Goal: Information Seeking & Learning: Check status

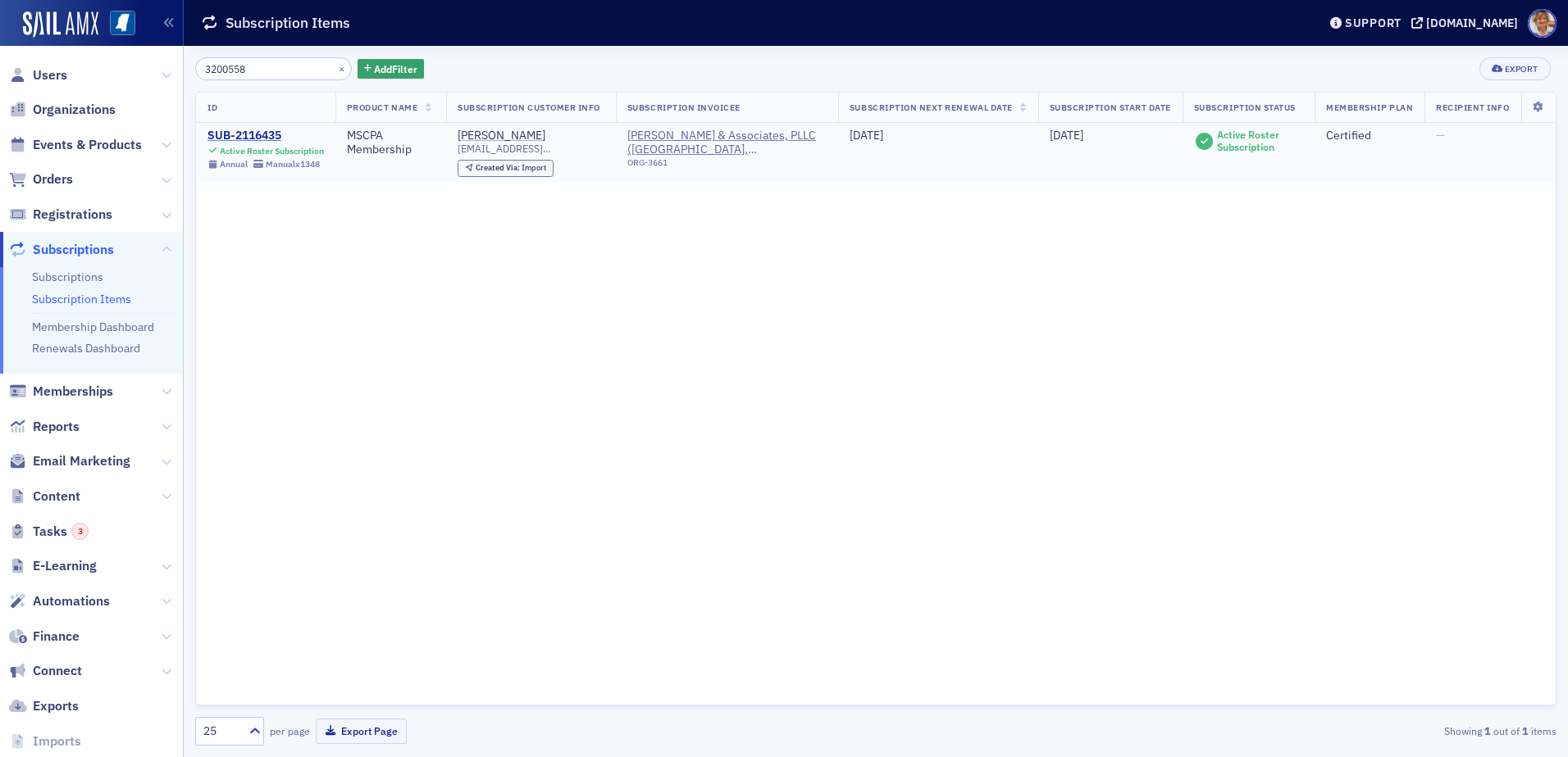
click at [223, 130] on div "SUB-2116435" at bounding box center [266, 136] width 116 height 15
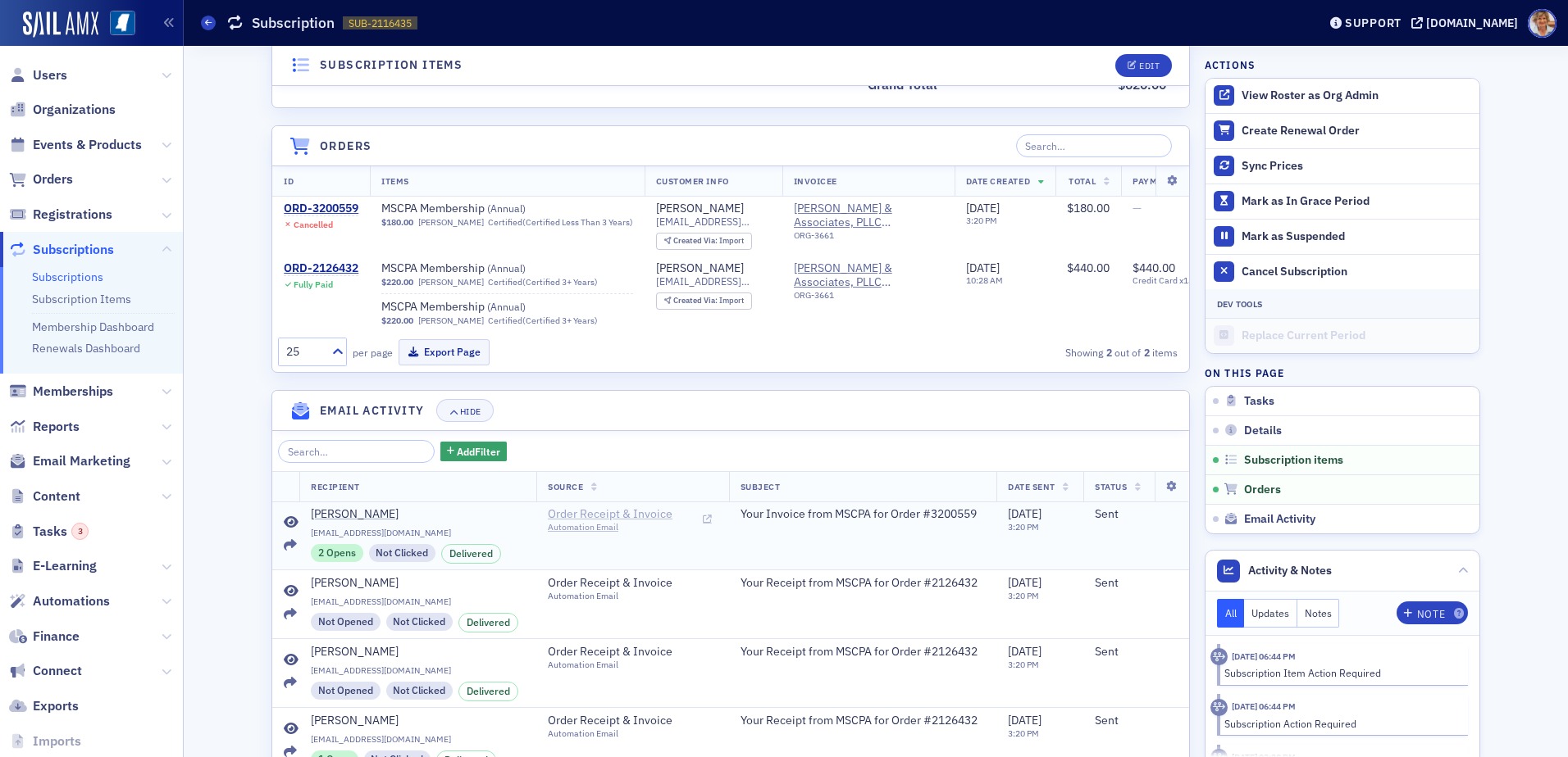
scroll to position [673, 0]
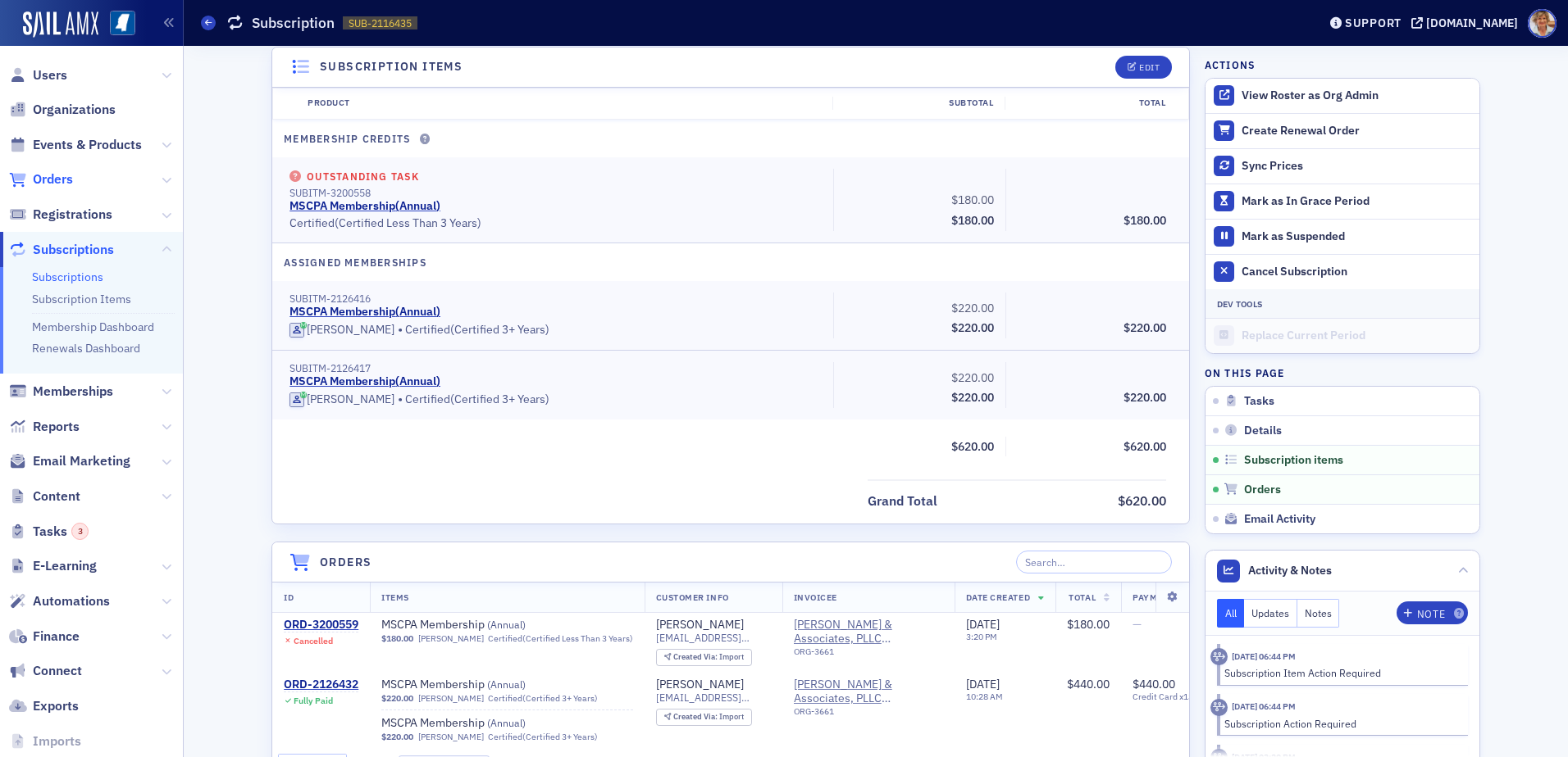
click at [55, 181] on span "Orders" at bounding box center [53, 180] width 40 height 18
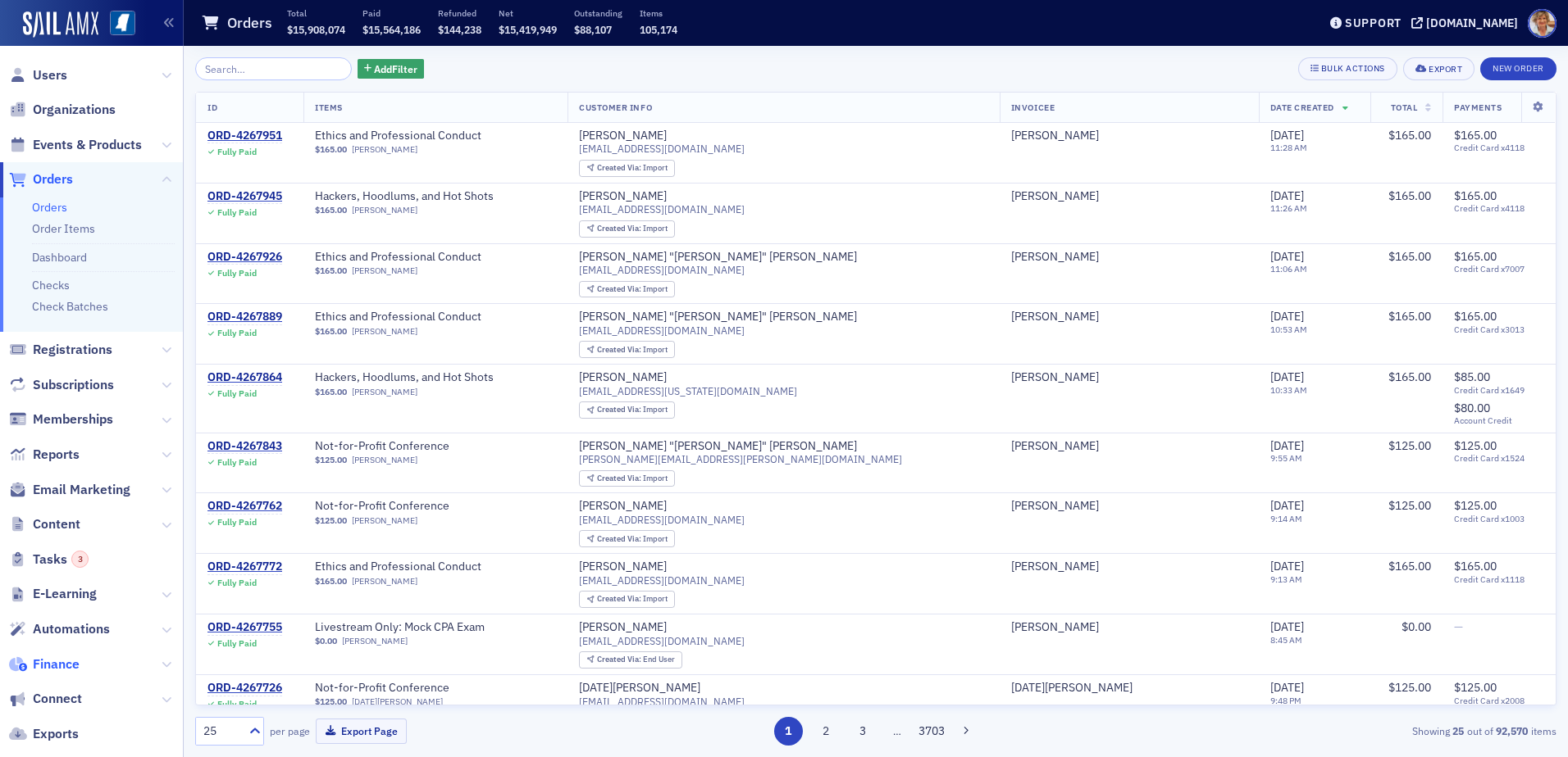
click at [54, 661] on span "Finance" at bounding box center [56, 665] width 46 height 18
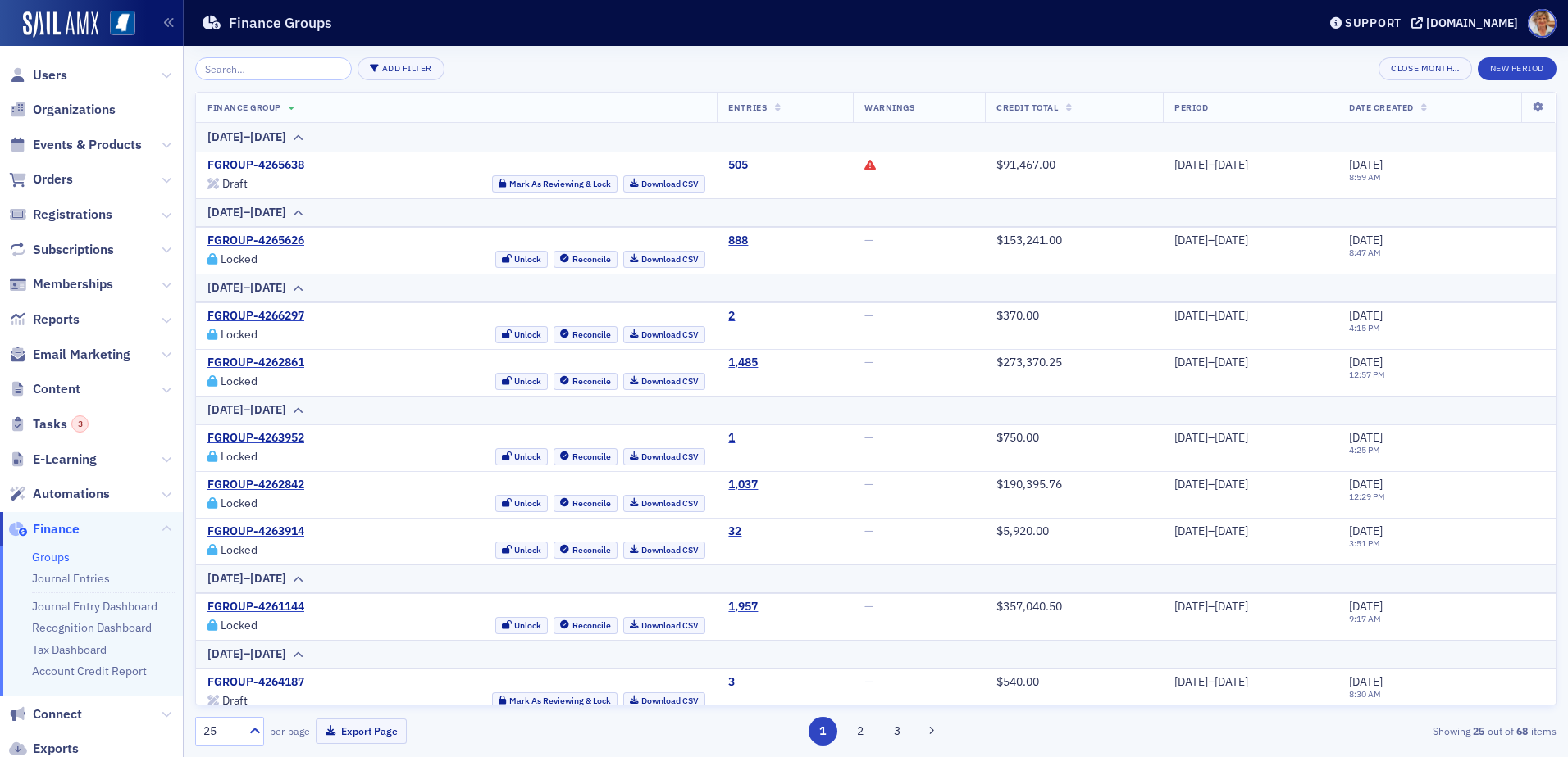
click at [46, 554] on link "Groups" at bounding box center [51, 557] width 38 height 15
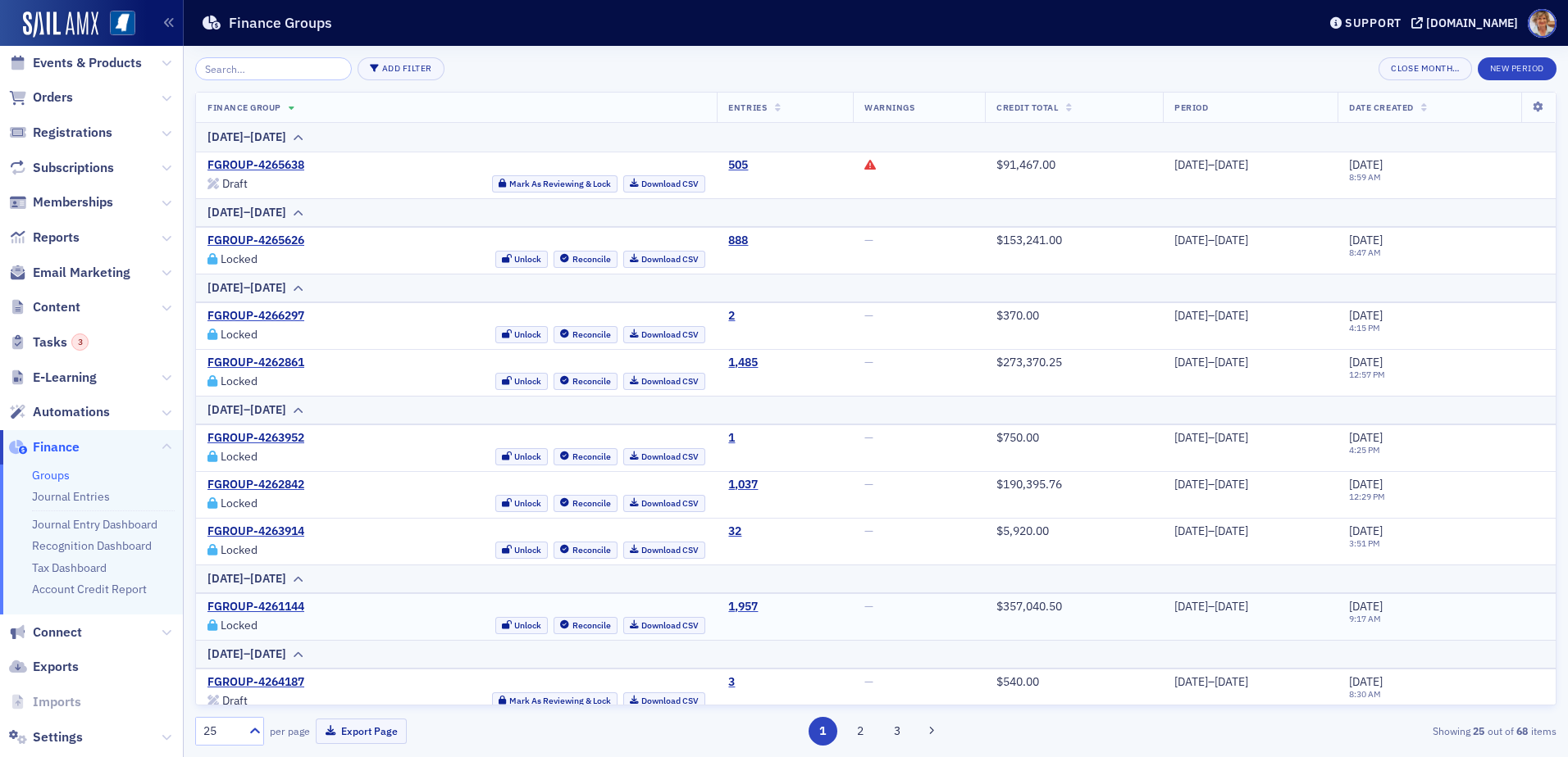
scroll to position [82, 0]
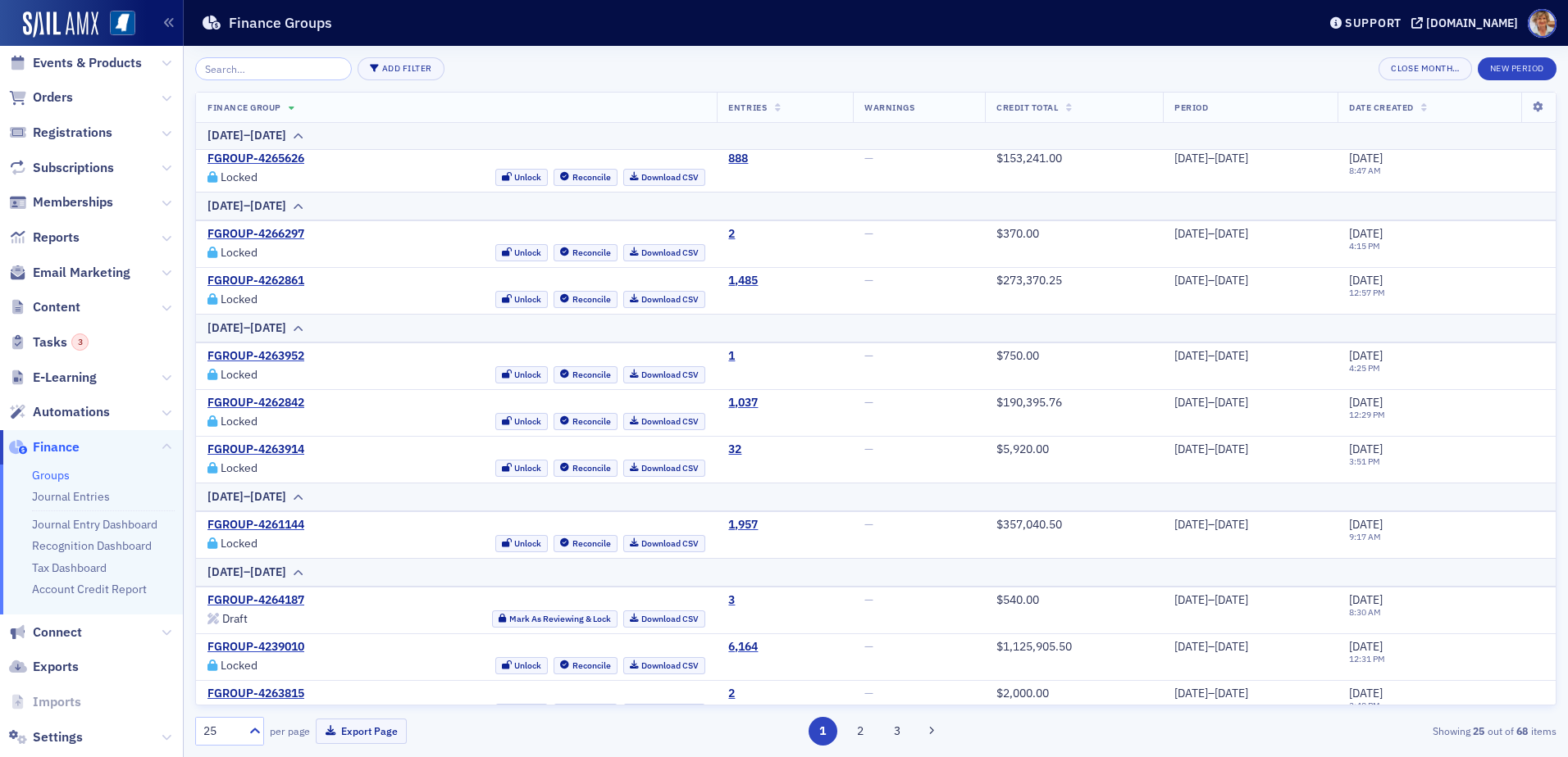
click at [45, 474] on link "Groups" at bounding box center [51, 475] width 38 height 15
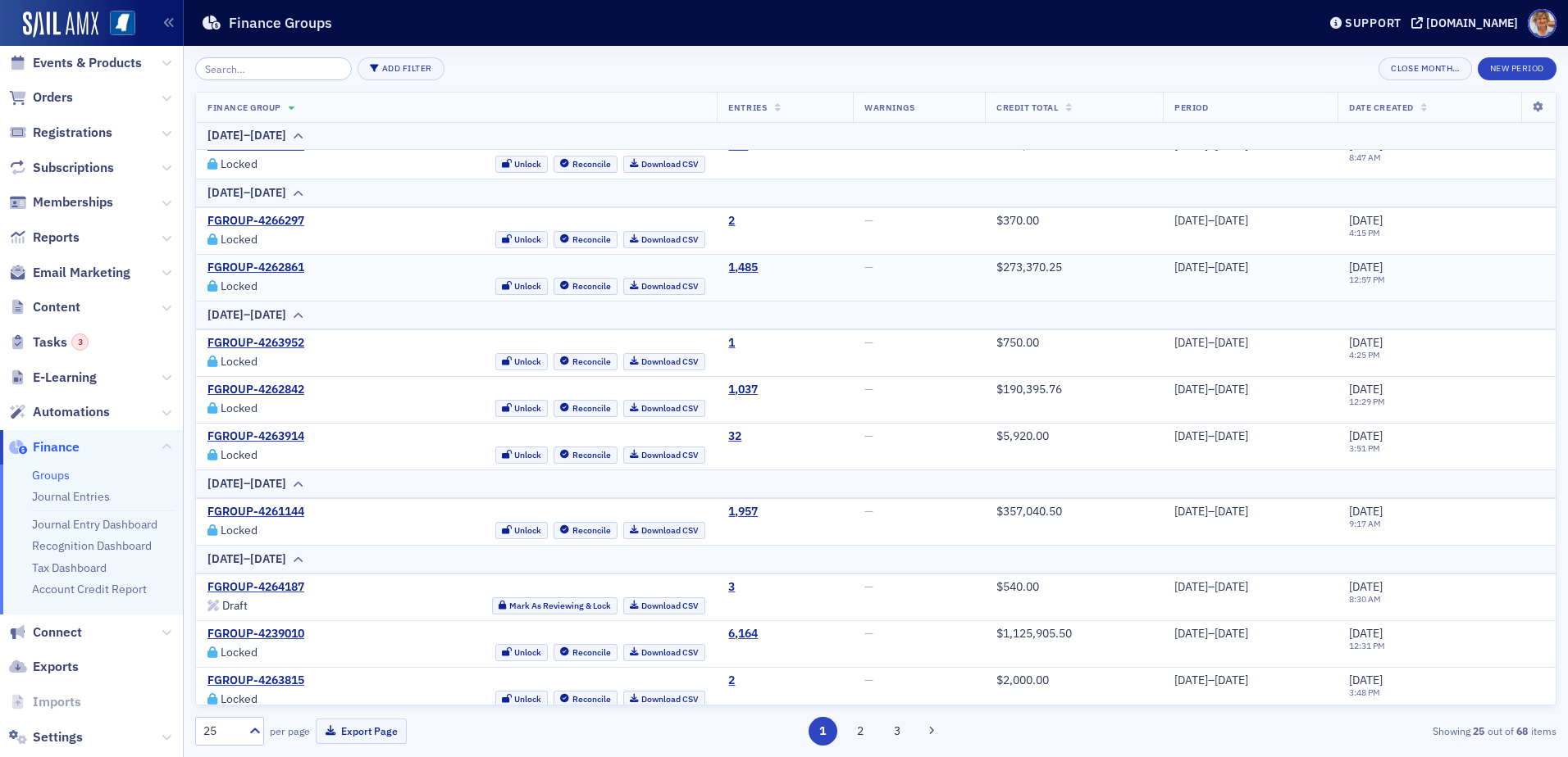
scroll to position [246, 0]
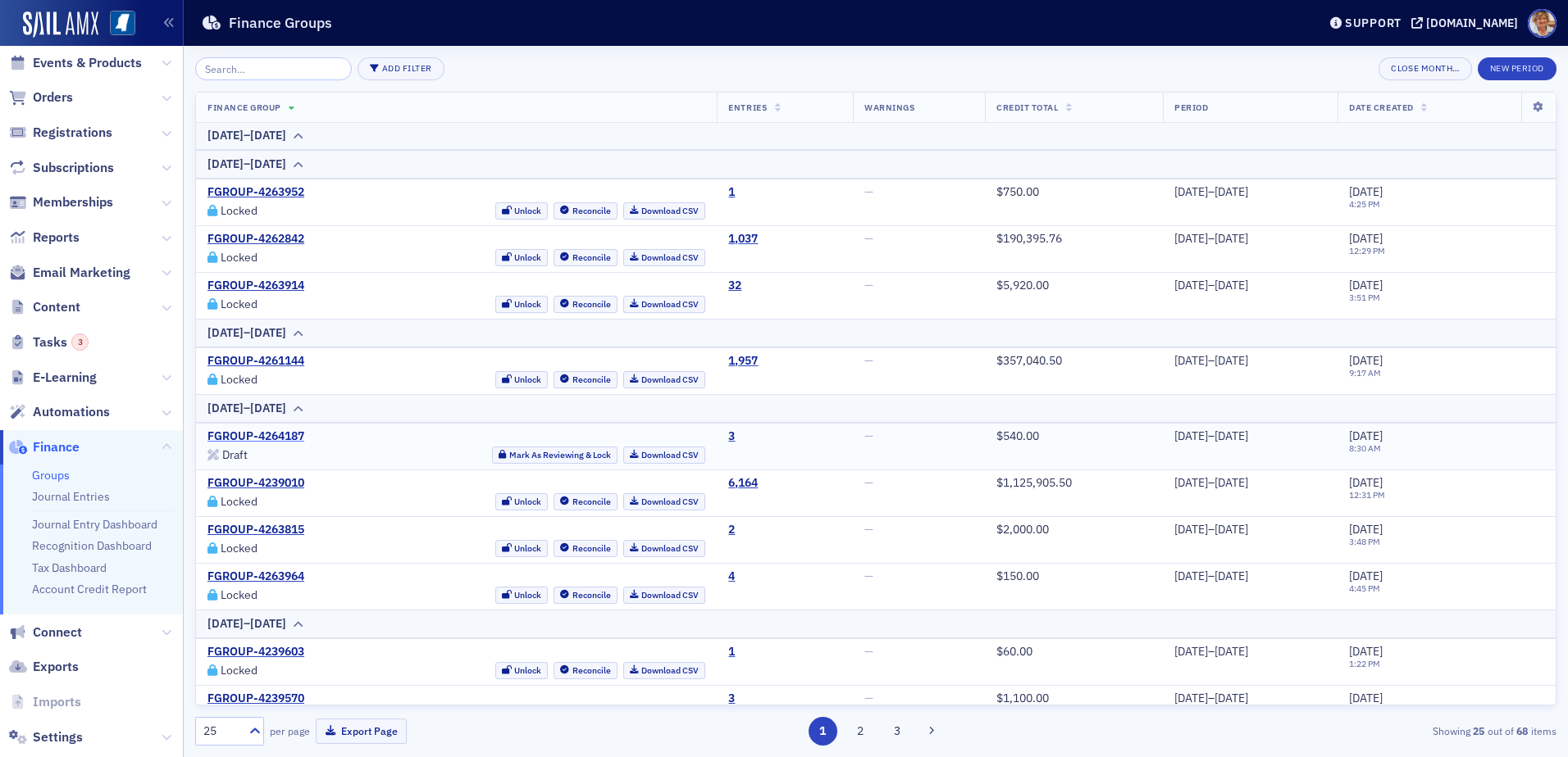
click at [286, 435] on link "FGROUP-4264187" at bounding box center [256, 437] width 97 height 15
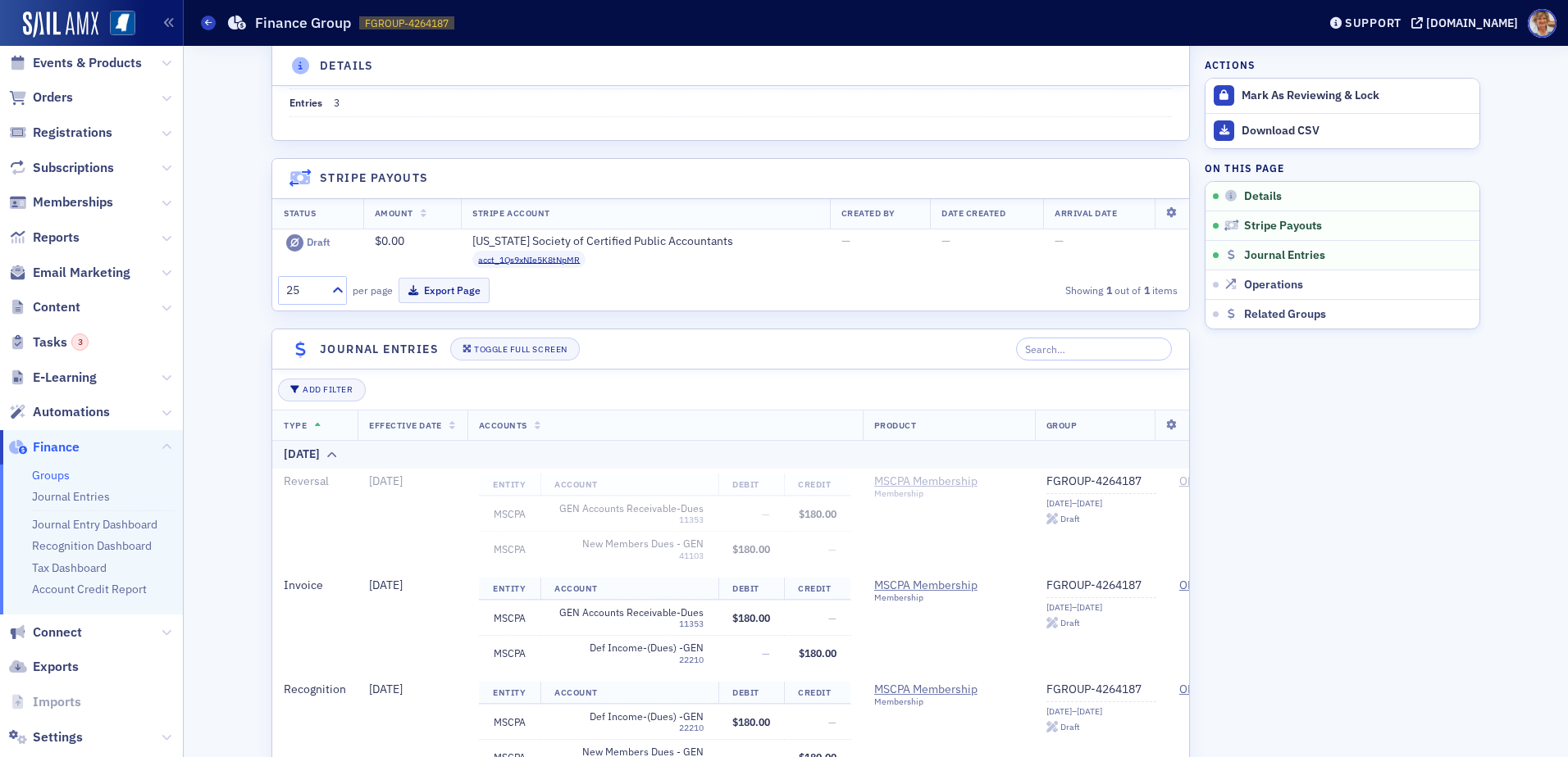
scroll to position [246, 0]
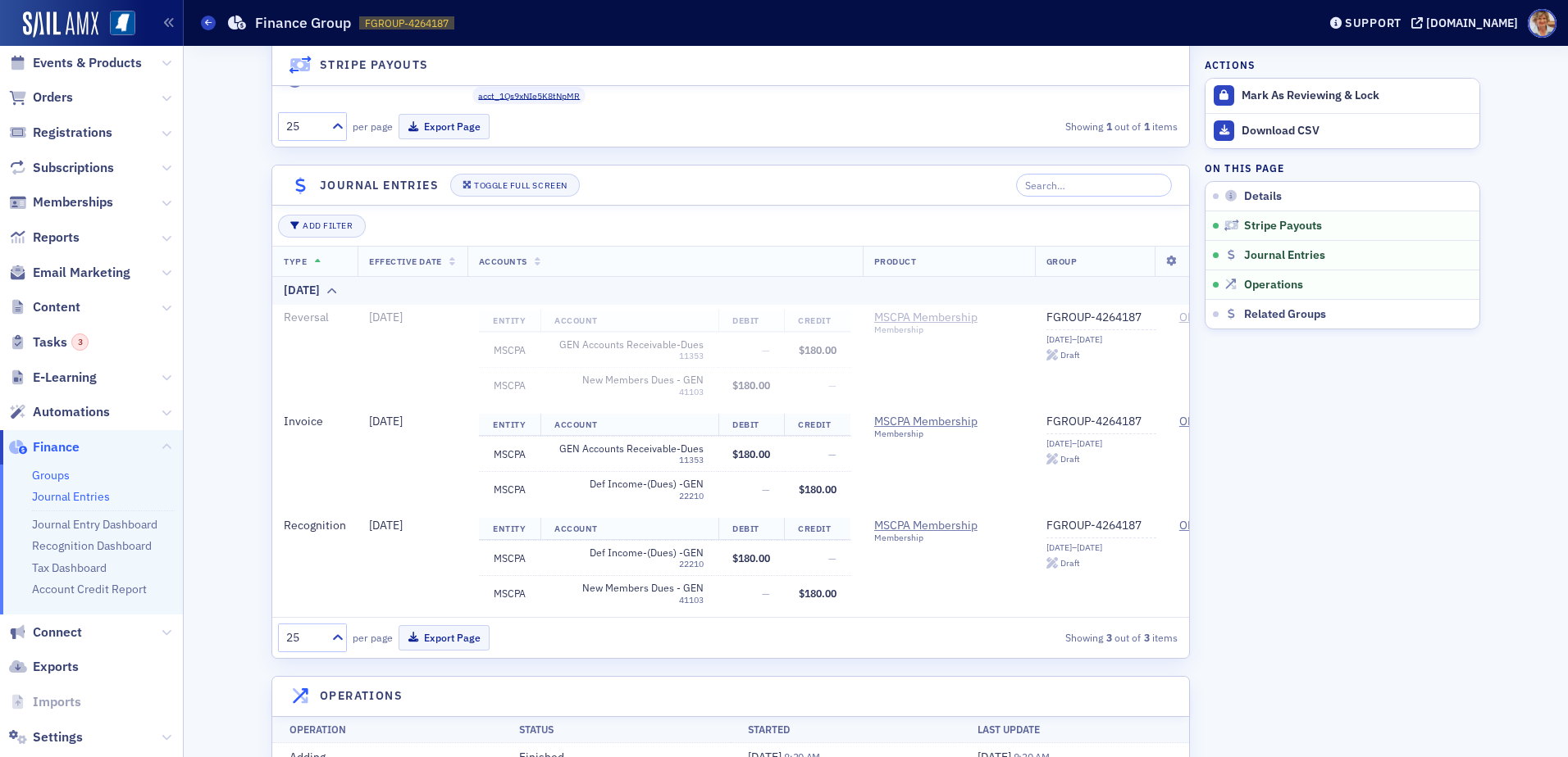
click at [84, 497] on link "Journal Entries" at bounding box center [71, 497] width 78 height 15
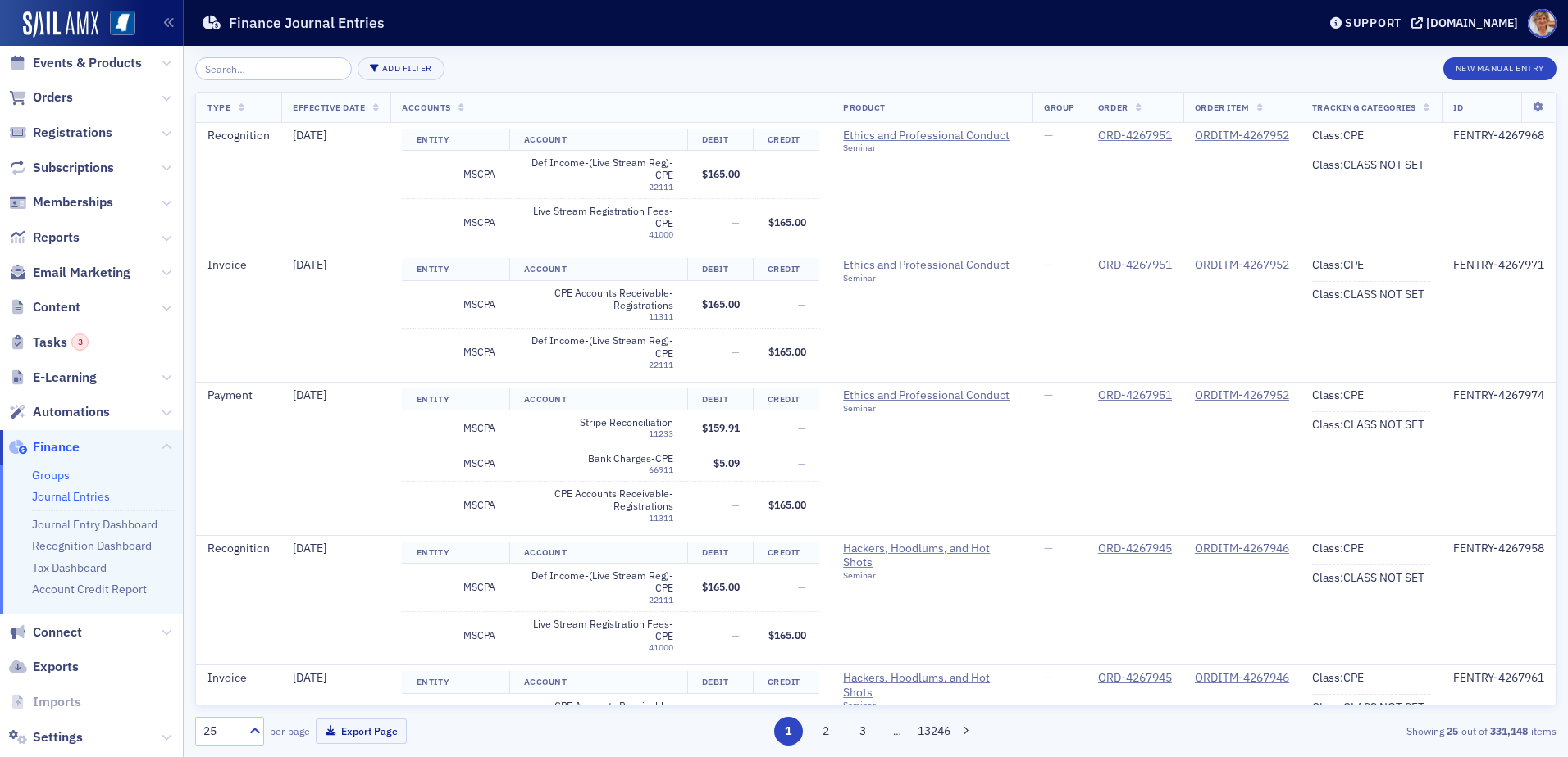
click at [45, 477] on link "Groups" at bounding box center [51, 475] width 38 height 15
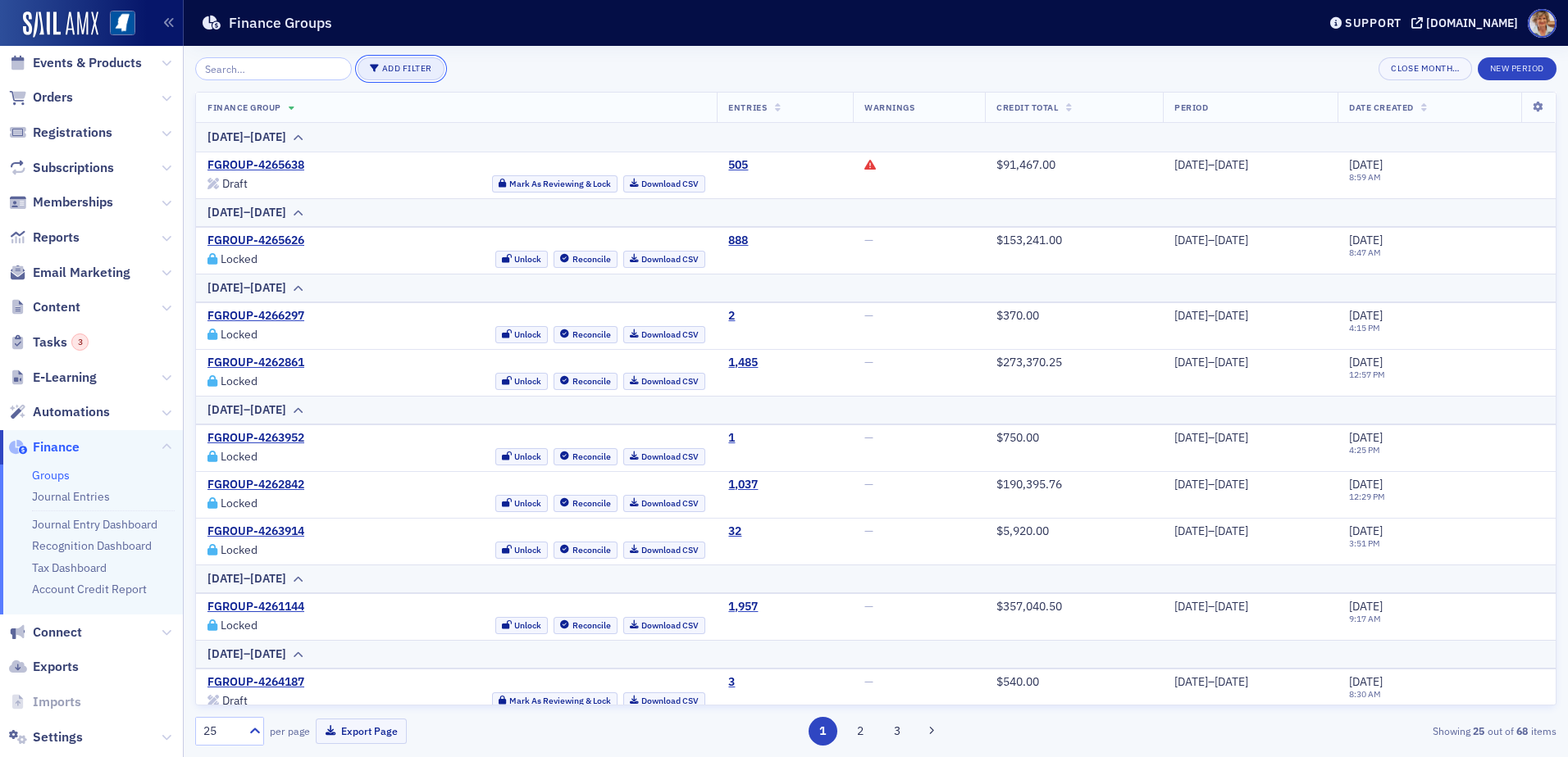
click at [367, 64] on button "Add Filter" at bounding box center [400, 69] width 87 height 23
click at [458, 69] on div "Status" at bounding box center [454, 69] width 29 height 15
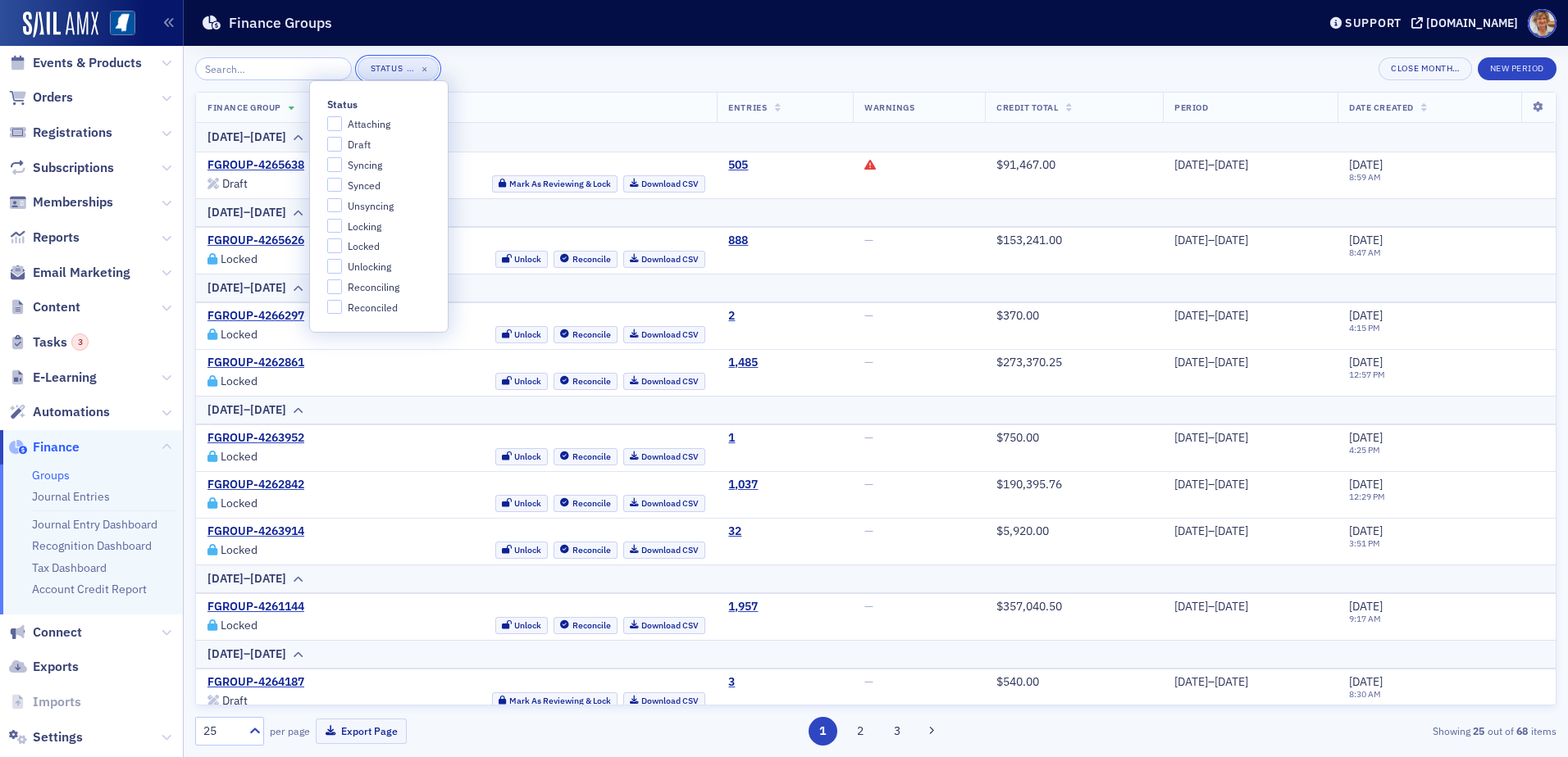
click at [370, 68] on div "Status" at bounding box center [387, 69] width 35 height 11
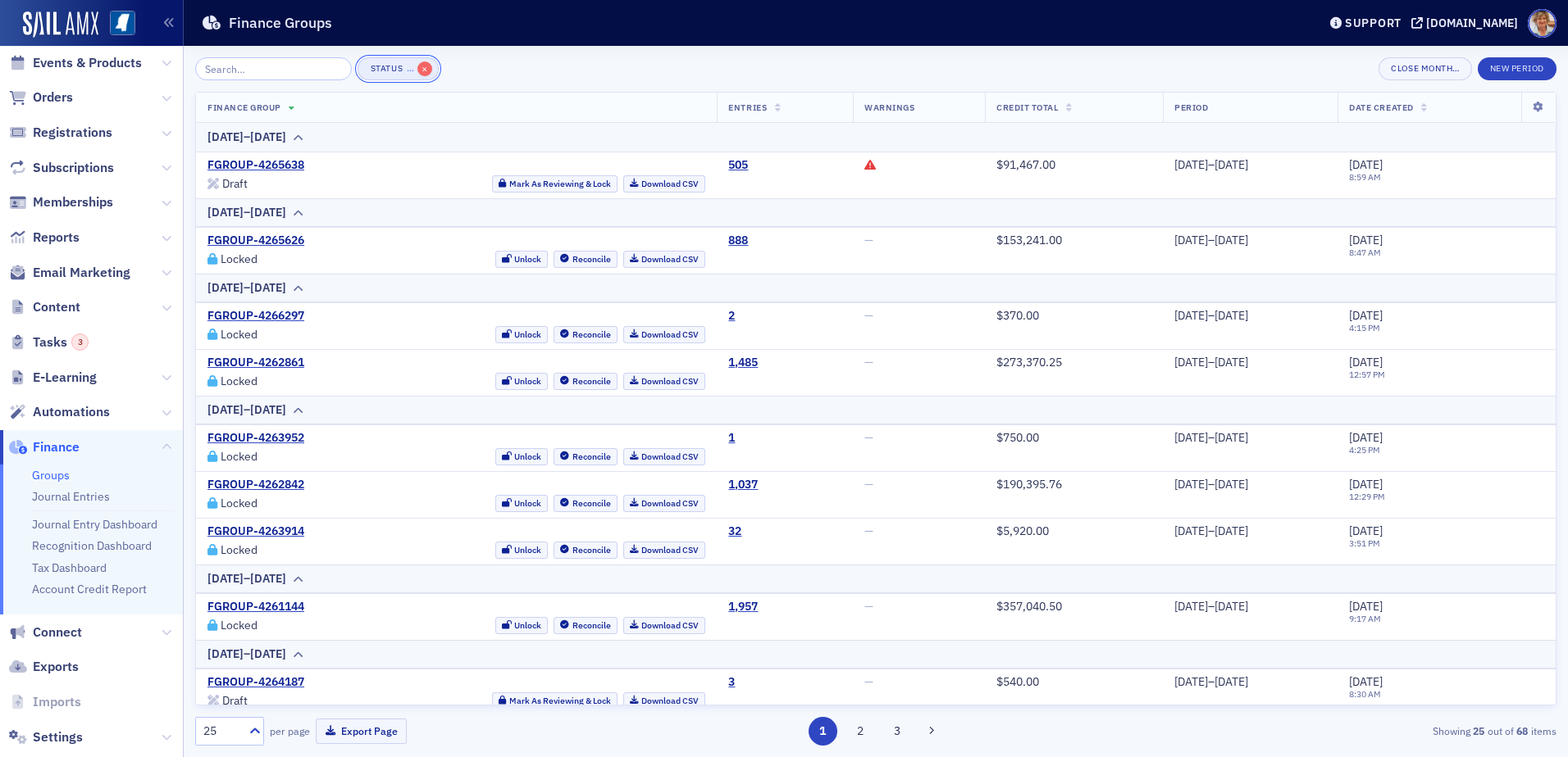
click at [417, 74] on span "×" at bounding box center [425, 69] width 15 height 15
click at [864, 162] on icon at bounding box center [870, 164] width 12 height 12
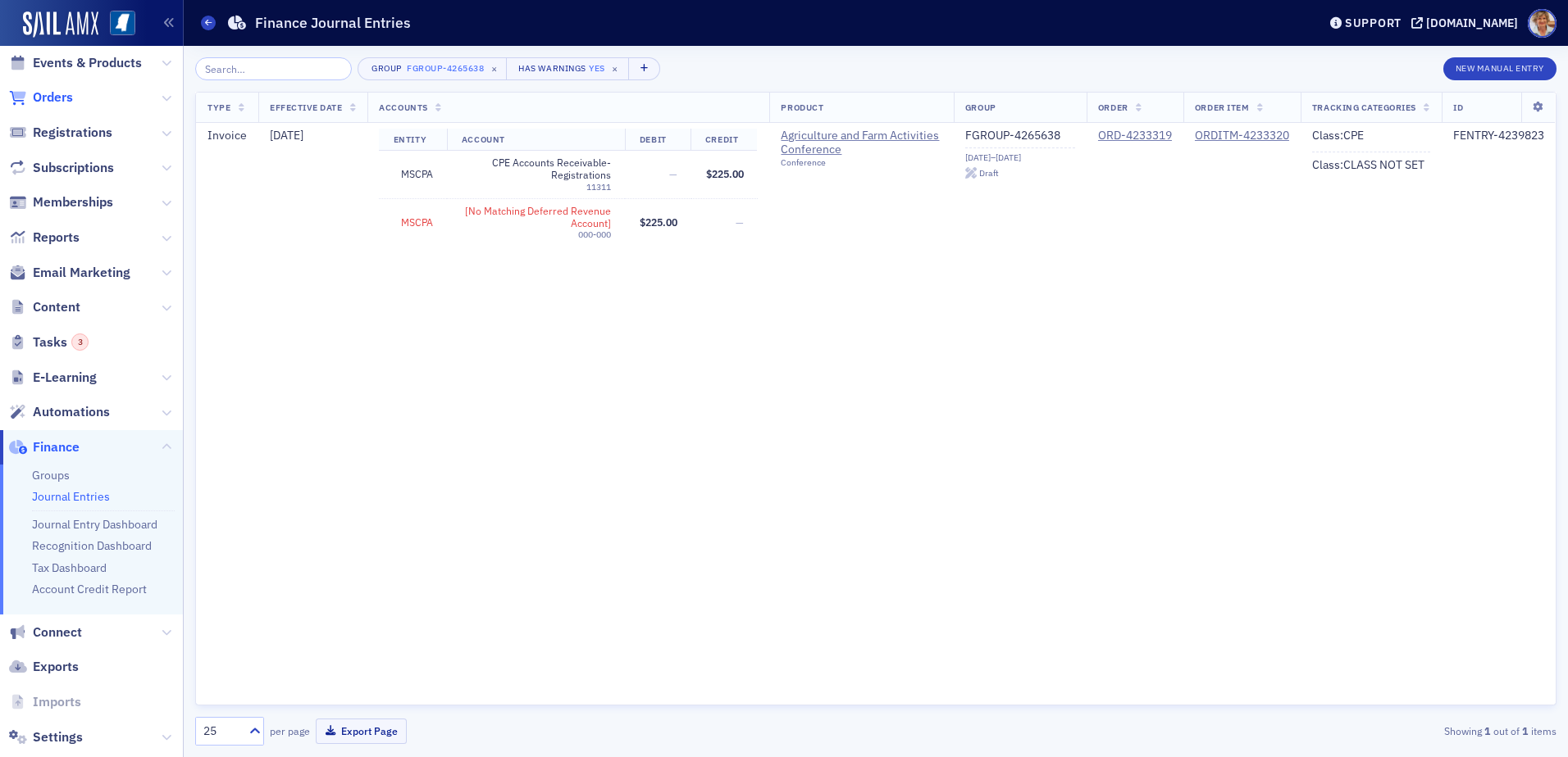
click at [59, 97] on span "Orders" at bounding box center [53, 97] width 40 height 18
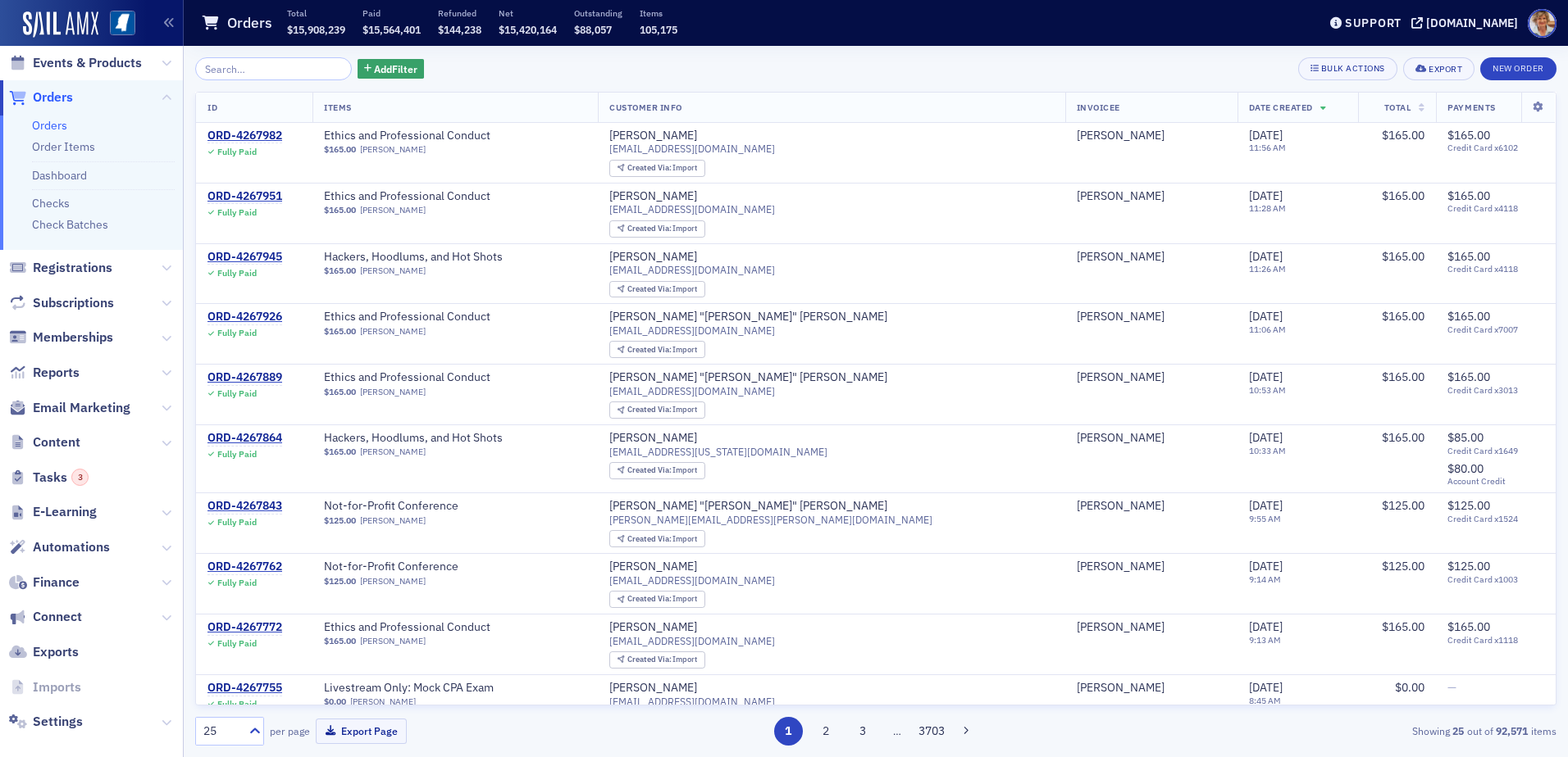
click at [297, 71] on input "search" at bounding box center [273, 69] width 156 height 23
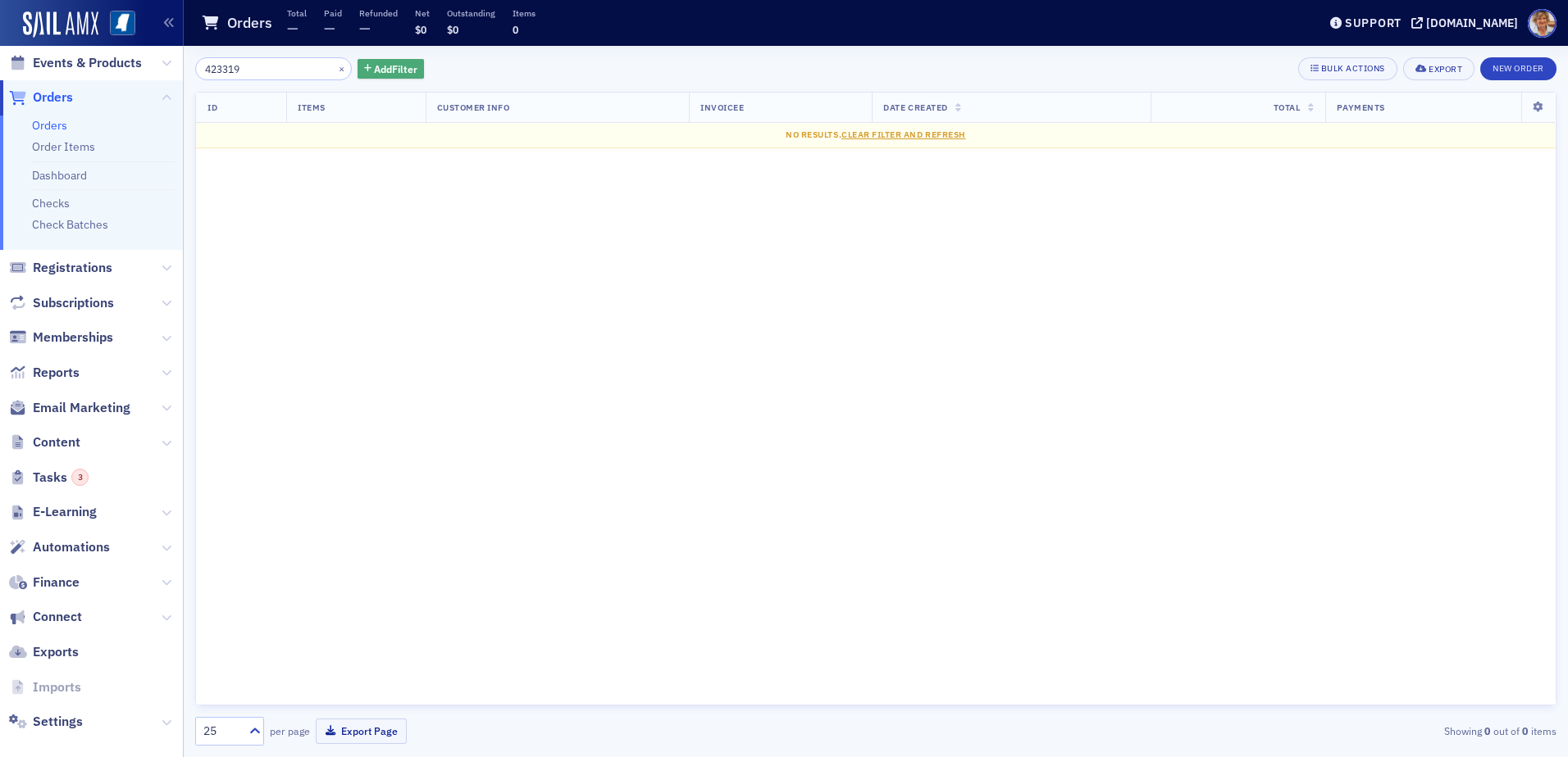
type input "423319"
click at [374, 67] on span "Add Filter" at bounding box center [395, 69] width 44 height 15
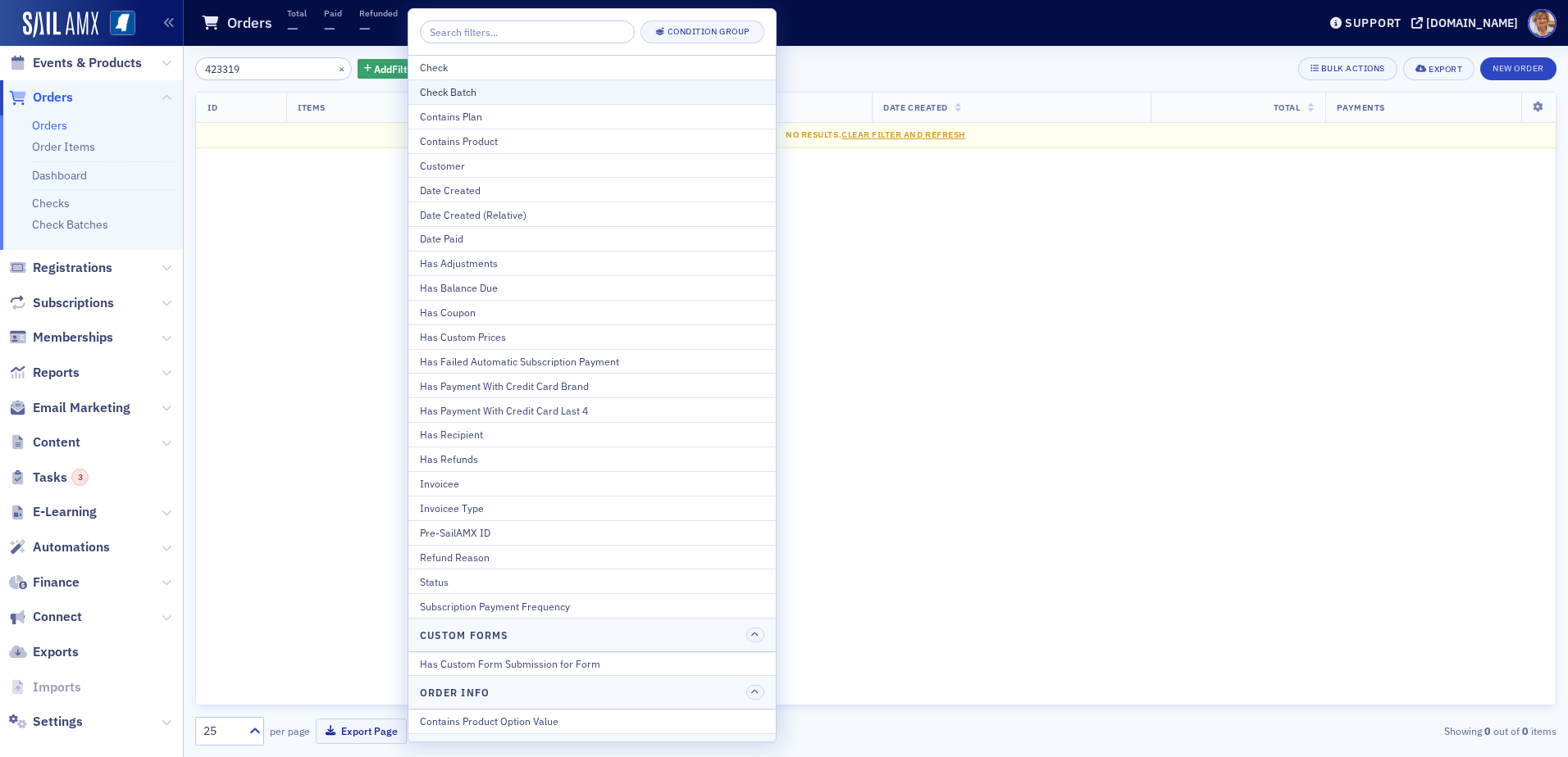
click at [450, 95] on div "Check Batch" at bounding box center [592, 91] width 344 height 15
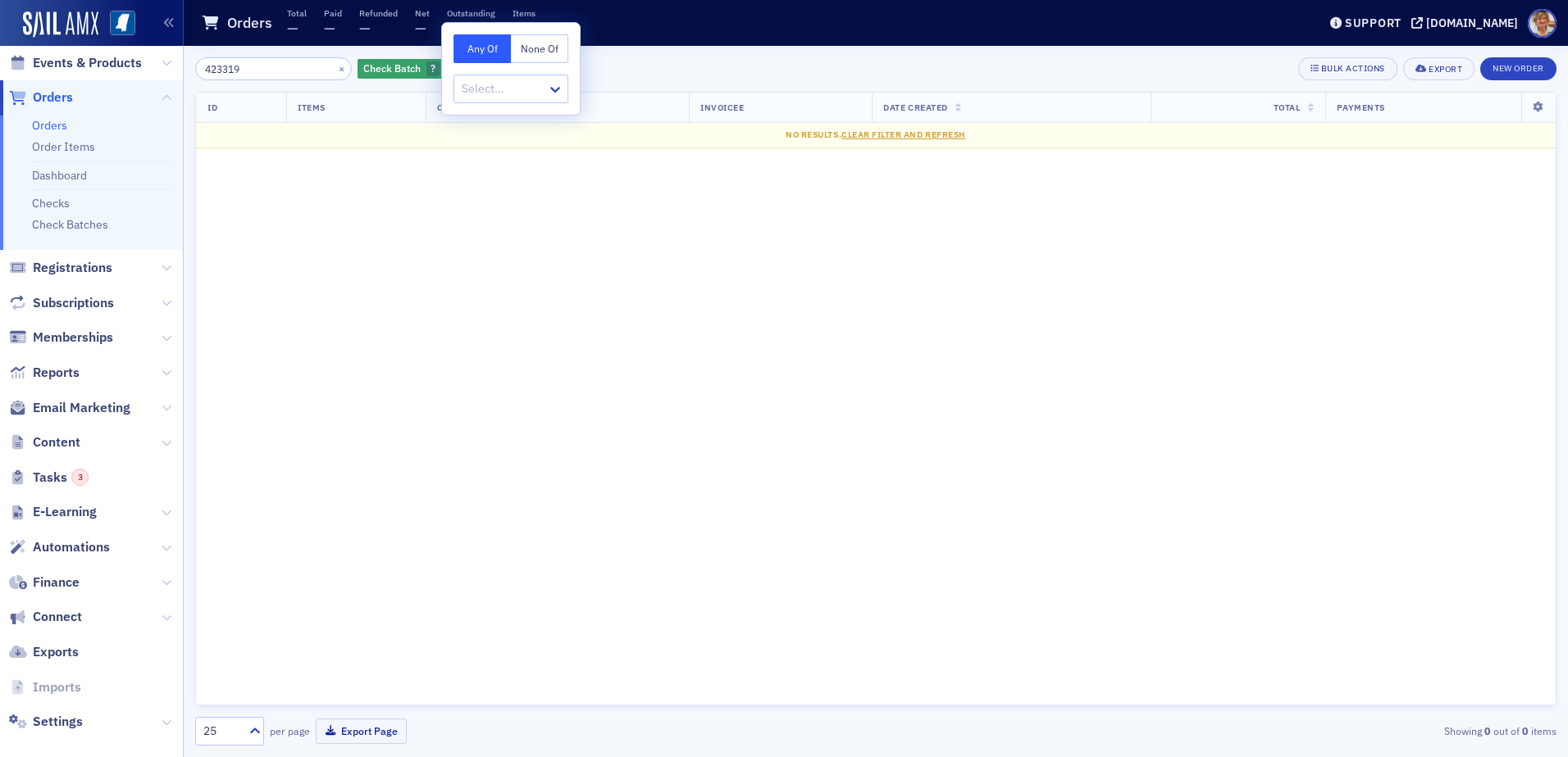
click at [551, 157] on div "ID Items Customer Info Invoicee Date Created Total Payments No results. Clear F…" at bounding box center [875, 399] width 1361 height 614
click at [446, 69] on icon "button" at bounding box center [449, 69] width 6 height 9
click at [384, 70] on span "Add Filter" at bounding box center [395, 69] width 44 height 15
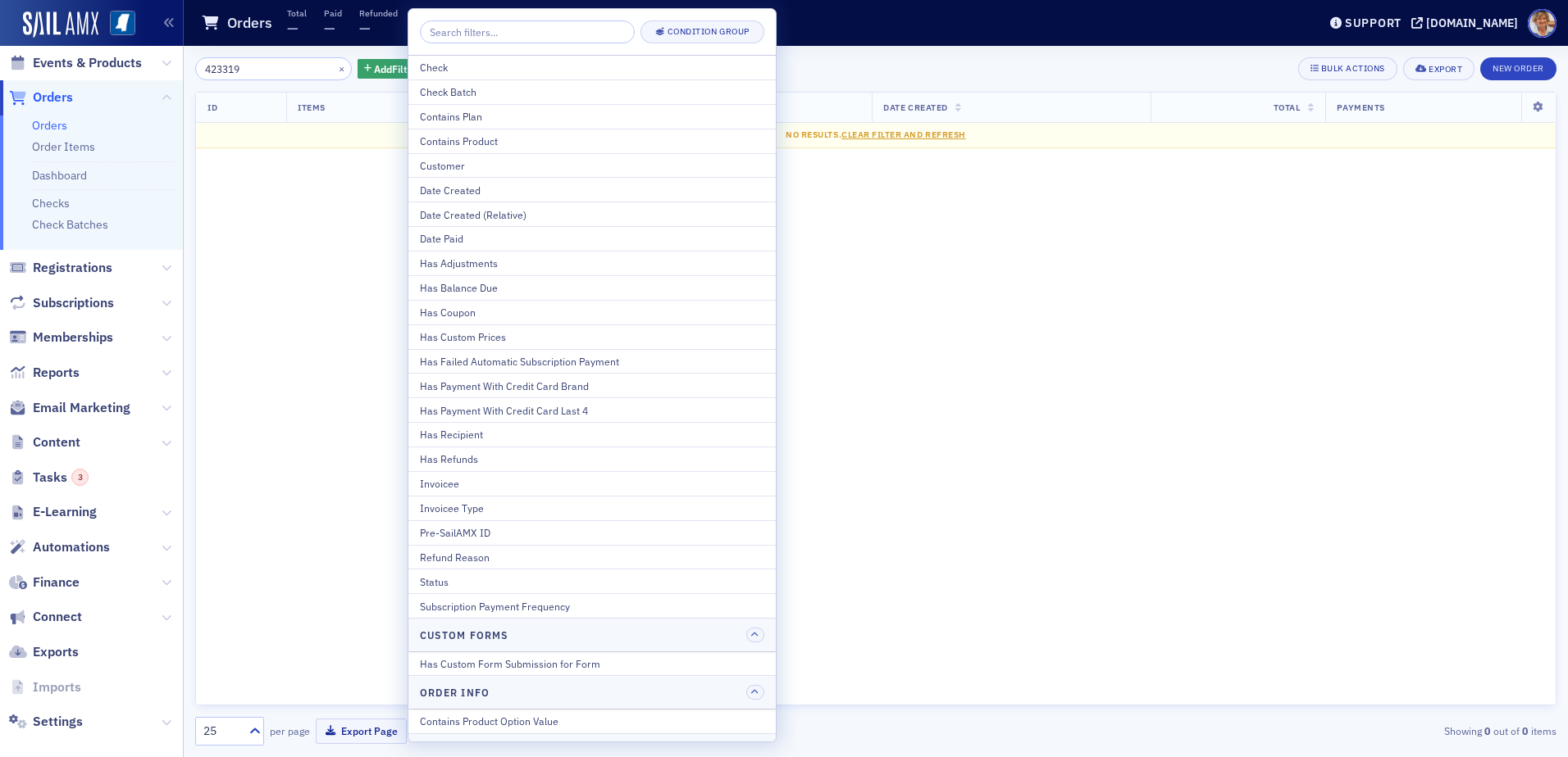
click at [474, 581] on div "Status" at bounding box center [592, 582] width 344 height 15
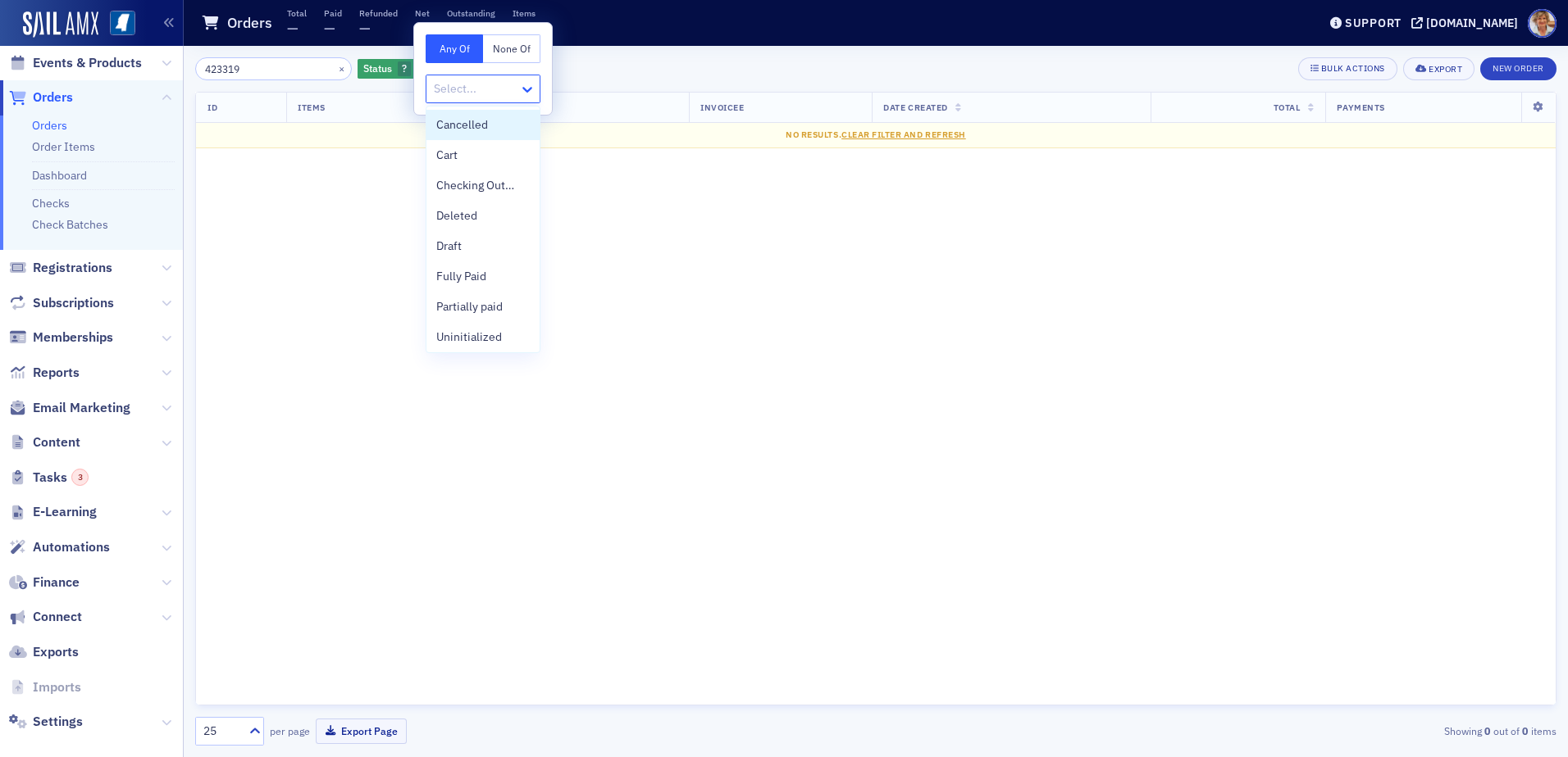
click at [527, 92] on icon at bounding box center [527, 89] width 10 height 5
click at [472, 123] on span "Cancelled" at bounding box center [462, 124] width 52 height 17
click at [521, 50] on button "None Of" at bounding box center [515, 49] width 60 height 29
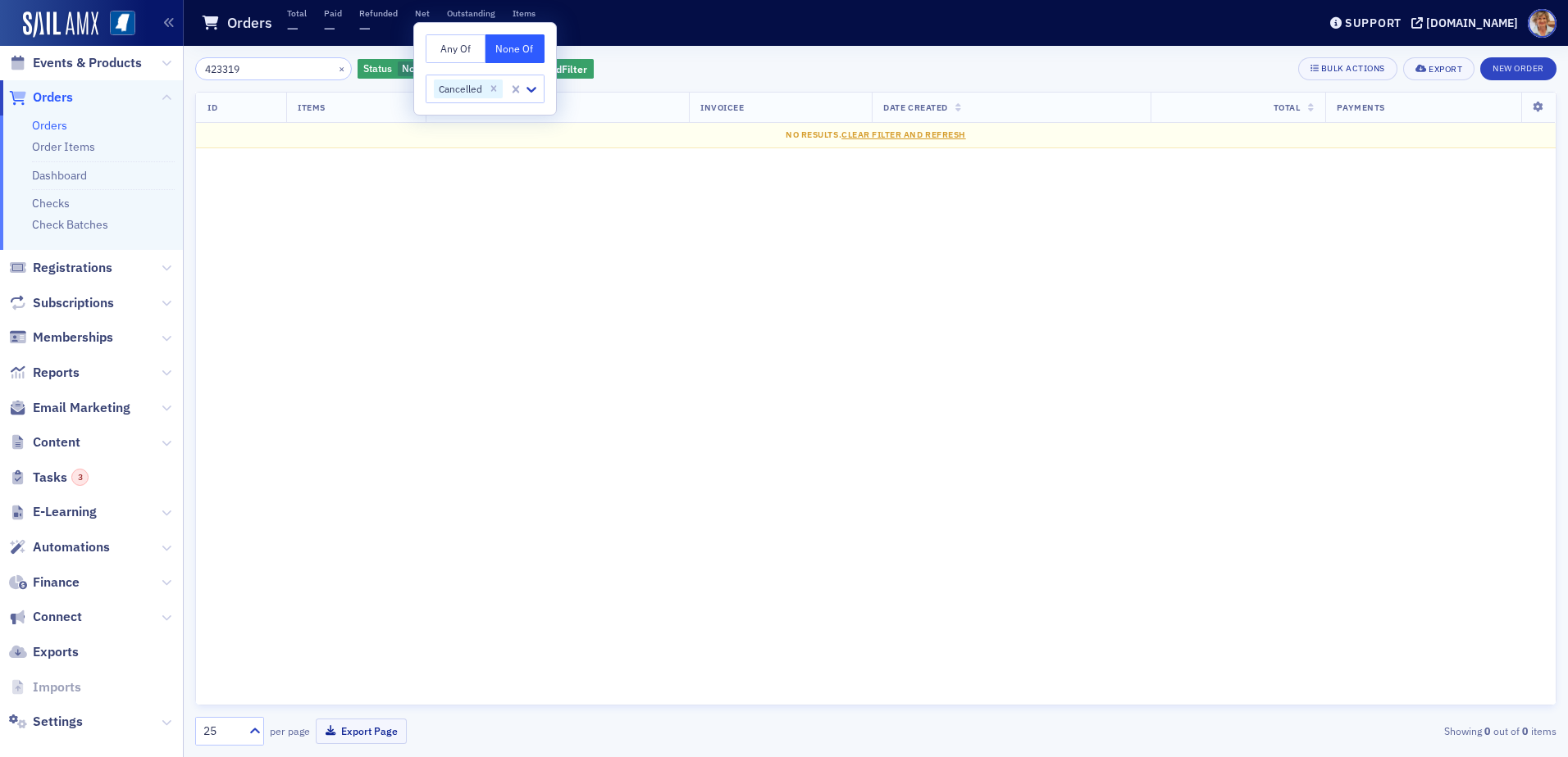
click at [521, 50] on button "None Of" at bounding box center [515, 49] width 60 height 29
click at [484, 199] on div "ID Items Customer Info Invoicee Date Created Total Payments No results. Clear F…" at bounding box center [875, 399] width 1361 height 614
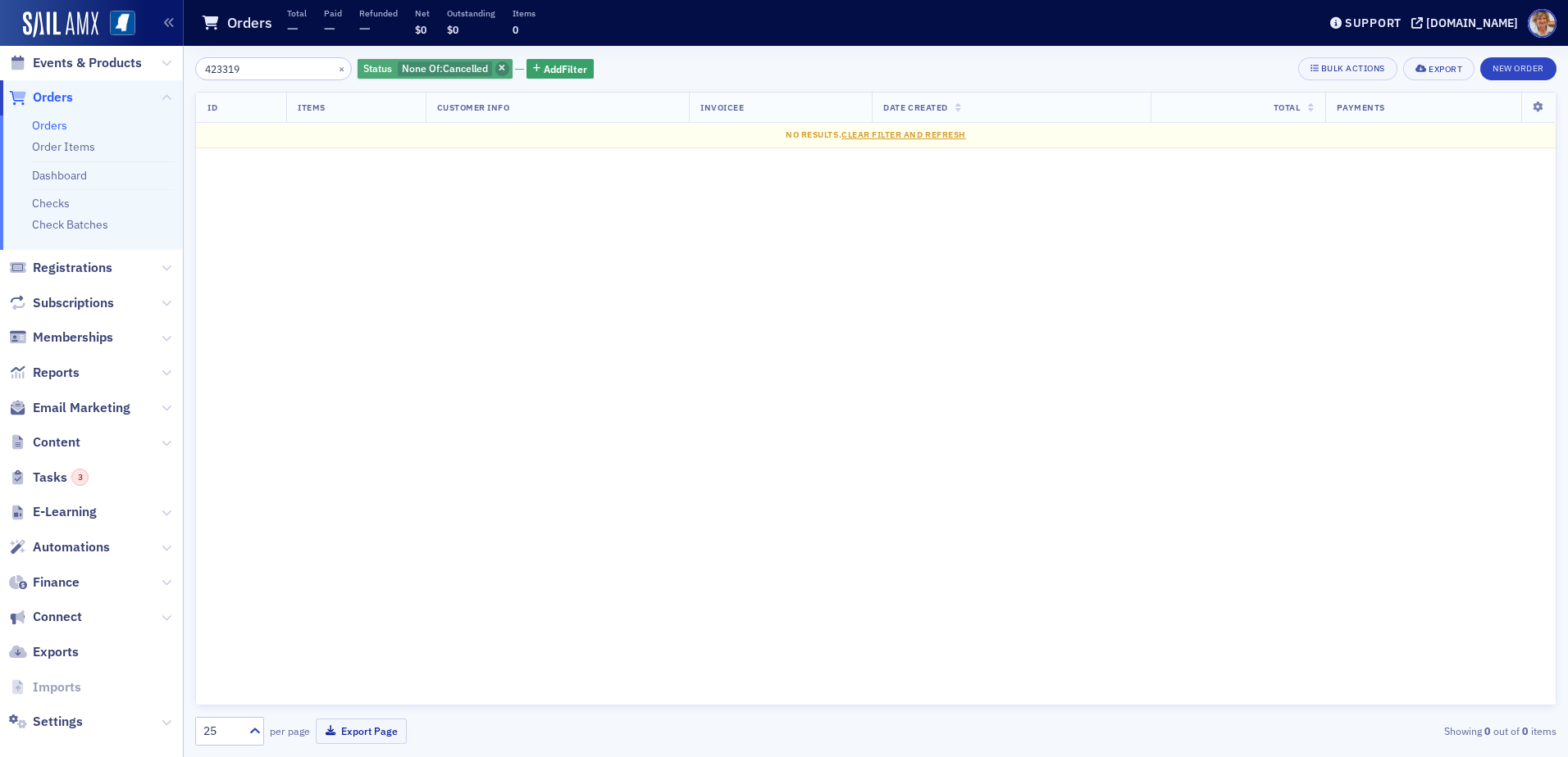
click at [499, 69] on icon "button" at bounding box center [502, 69] width 6 height 9
click at [378, 71] on span "Add Filter" at bounding box center [395, 69] width 44 height 15
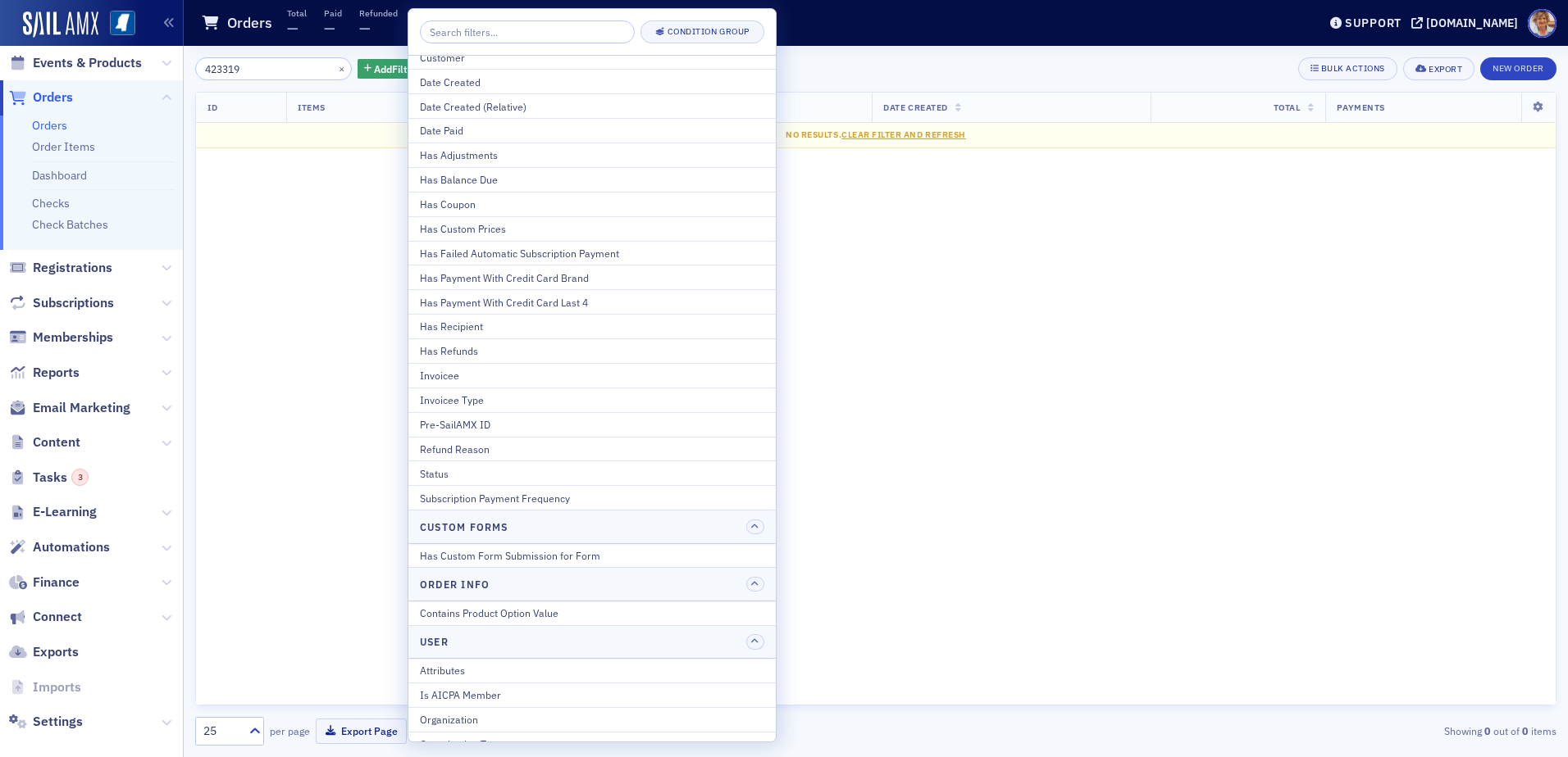
scroll to position [123, 0]
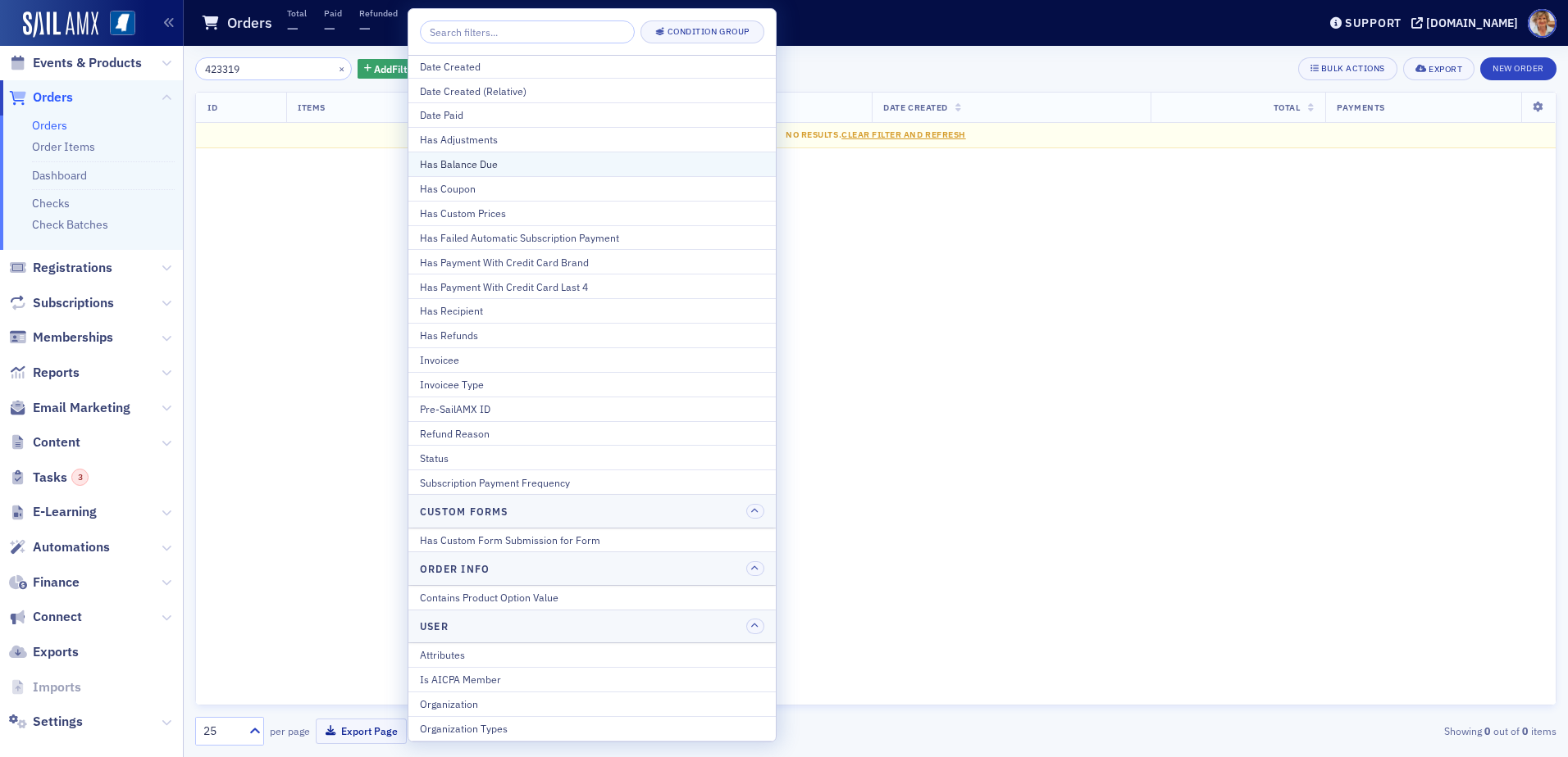
click at [531, 166] on div "Has Balance Due" at bounding box center [592, 164] width 344 height 15
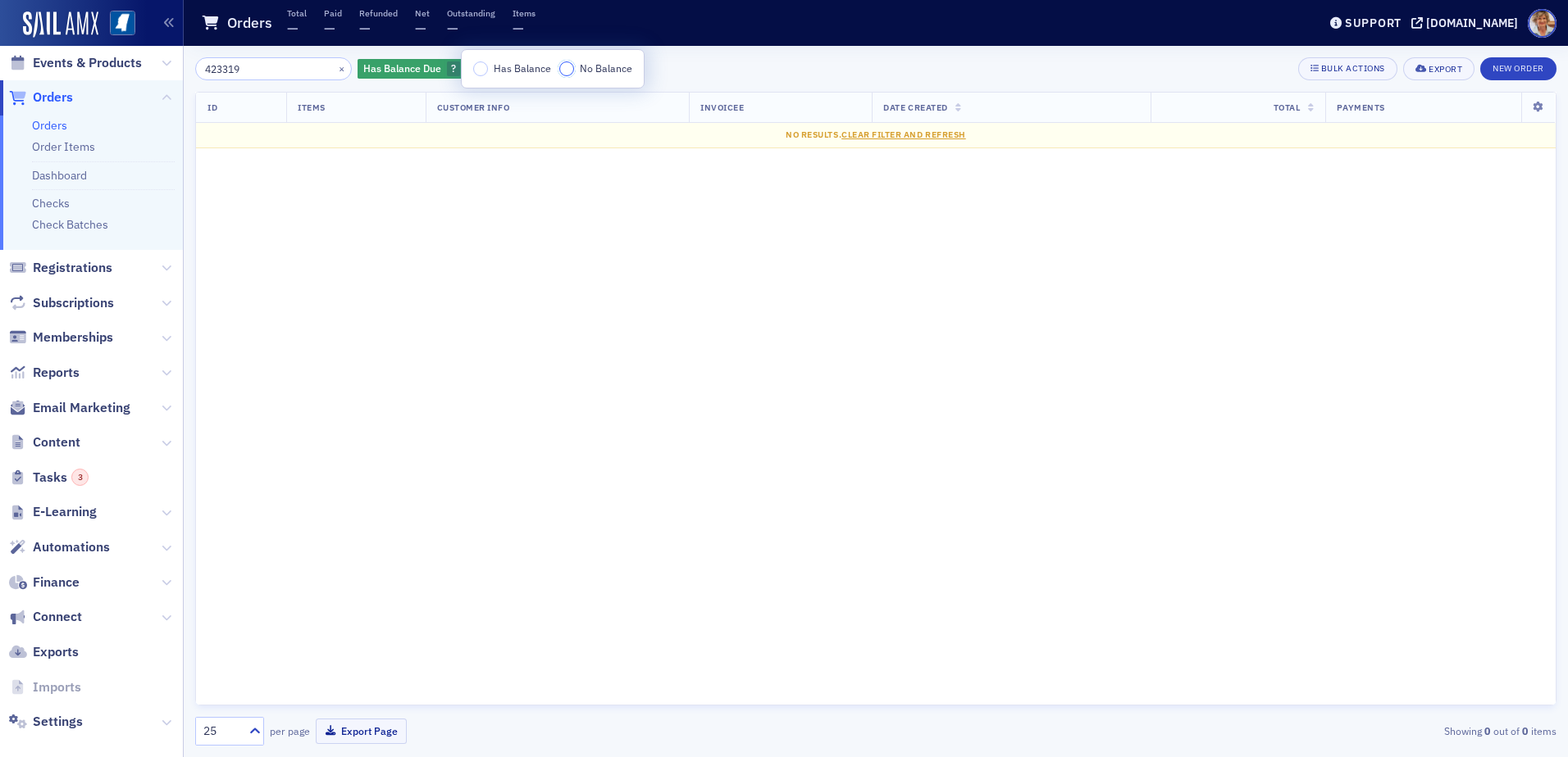
click at [569, 74] on input "No Balance" at bounding box center [566, 69] width 15 height 15
click at [478, 74] on input "Has Balance" at bounding box center [480, 69] width 15 height 15
click at [1099, 250] on div "ID Items Customer Info Invoicee Date Created Total Payments No results. Clear F…" at bounding box center [875, 399] width 1361 height 614
click at [519, 65] on icon "button" at bounding box center [522, 69] width 6 height 9
click at [85, 144] on link "Order Items" at bounding box center [63, 147] width 63 height 15
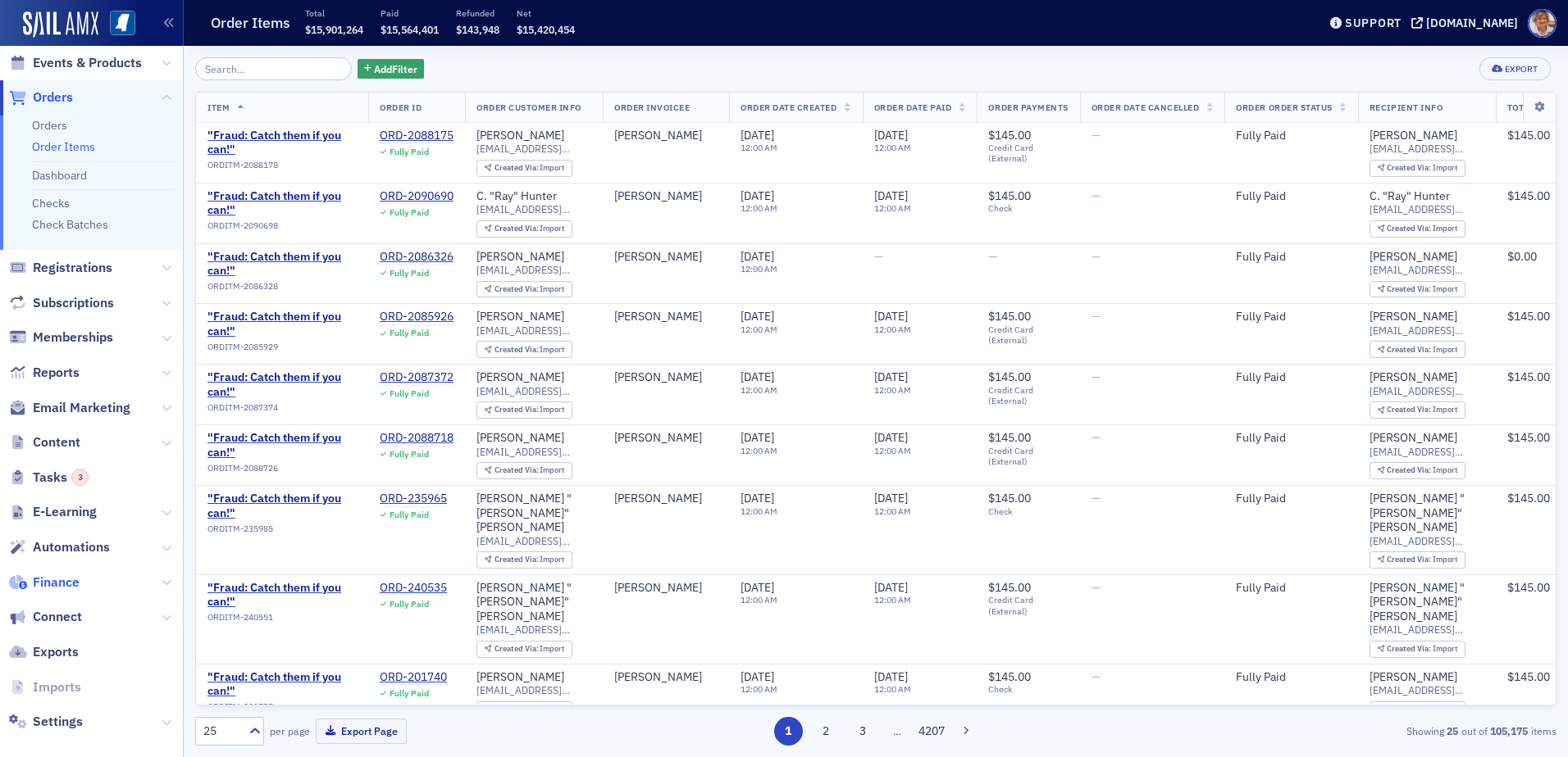
click at [64, 582] on span "Finance" at bounding box center [56, 583] width 46 height 18
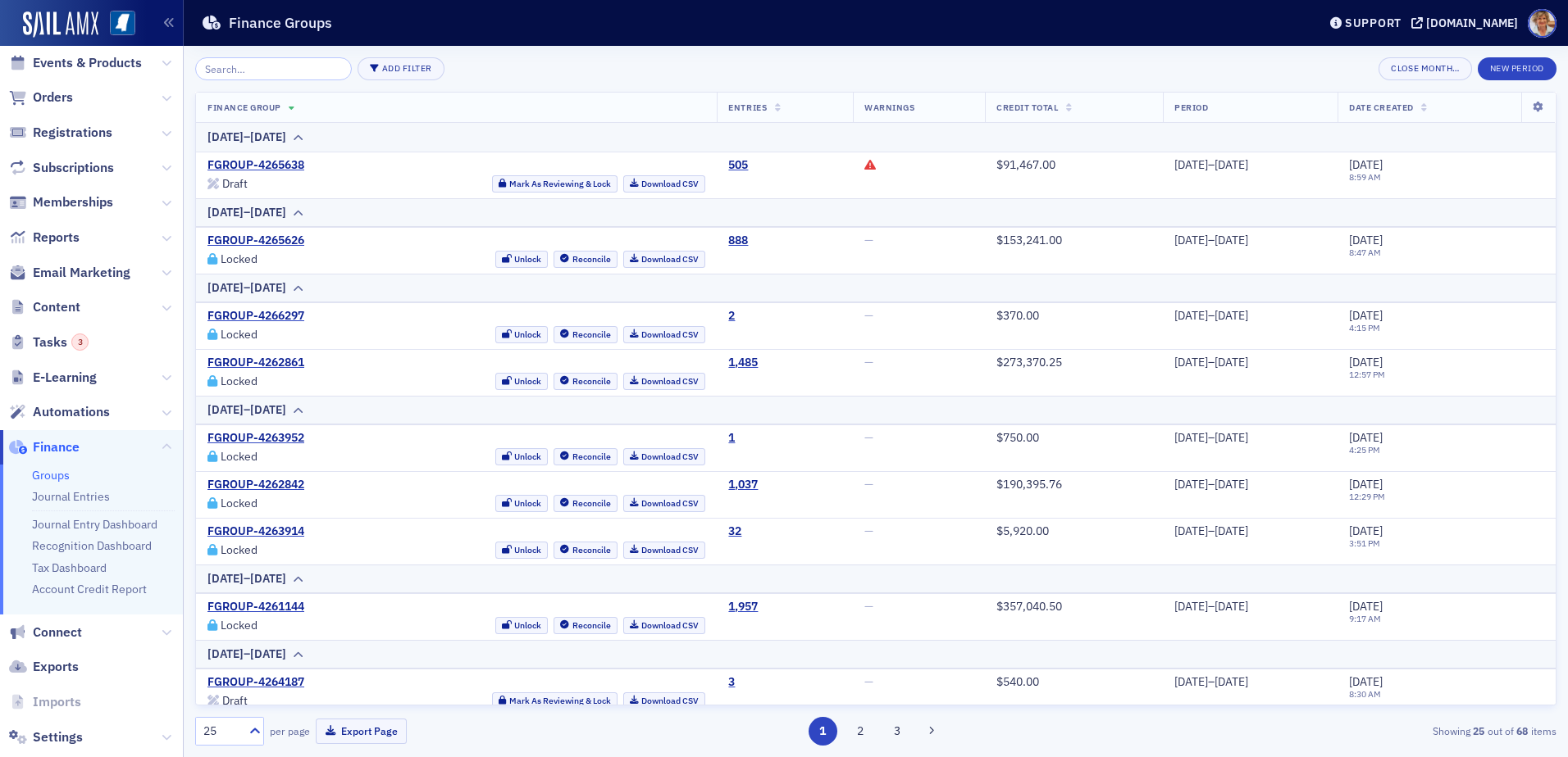
click at [38, 478] on link "Groups" at bounding box center [51, 475] width 38 height 15
click at [864, 162] on icon at bounding box center [870, 164] width 12 height 12
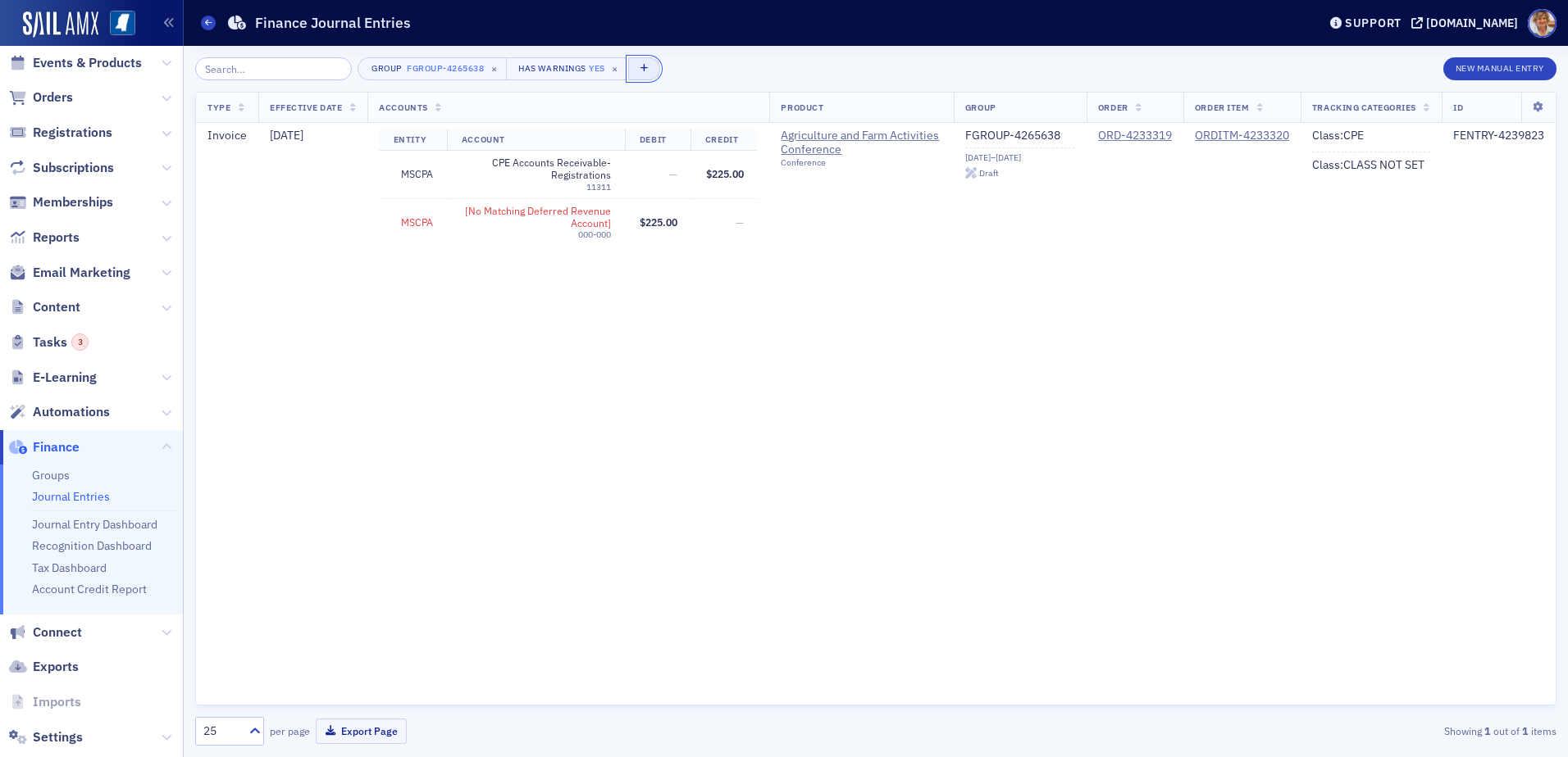
click at [640, 73] on icon "button" at bounding box center [644, 69] width 8 height 9
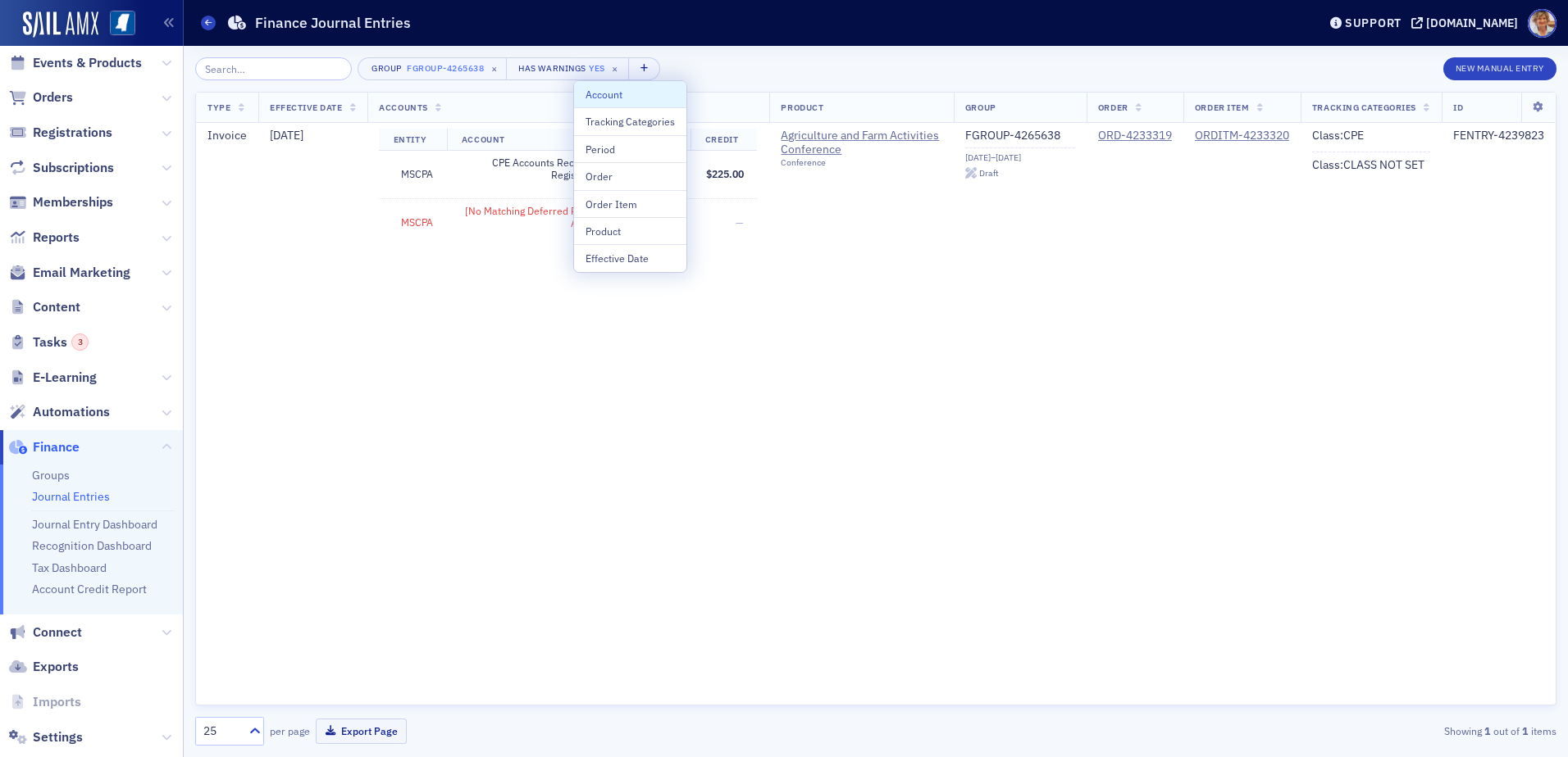
click at [603, 99] on div "Account" at bounding box center [630, 94] width 89 height 15
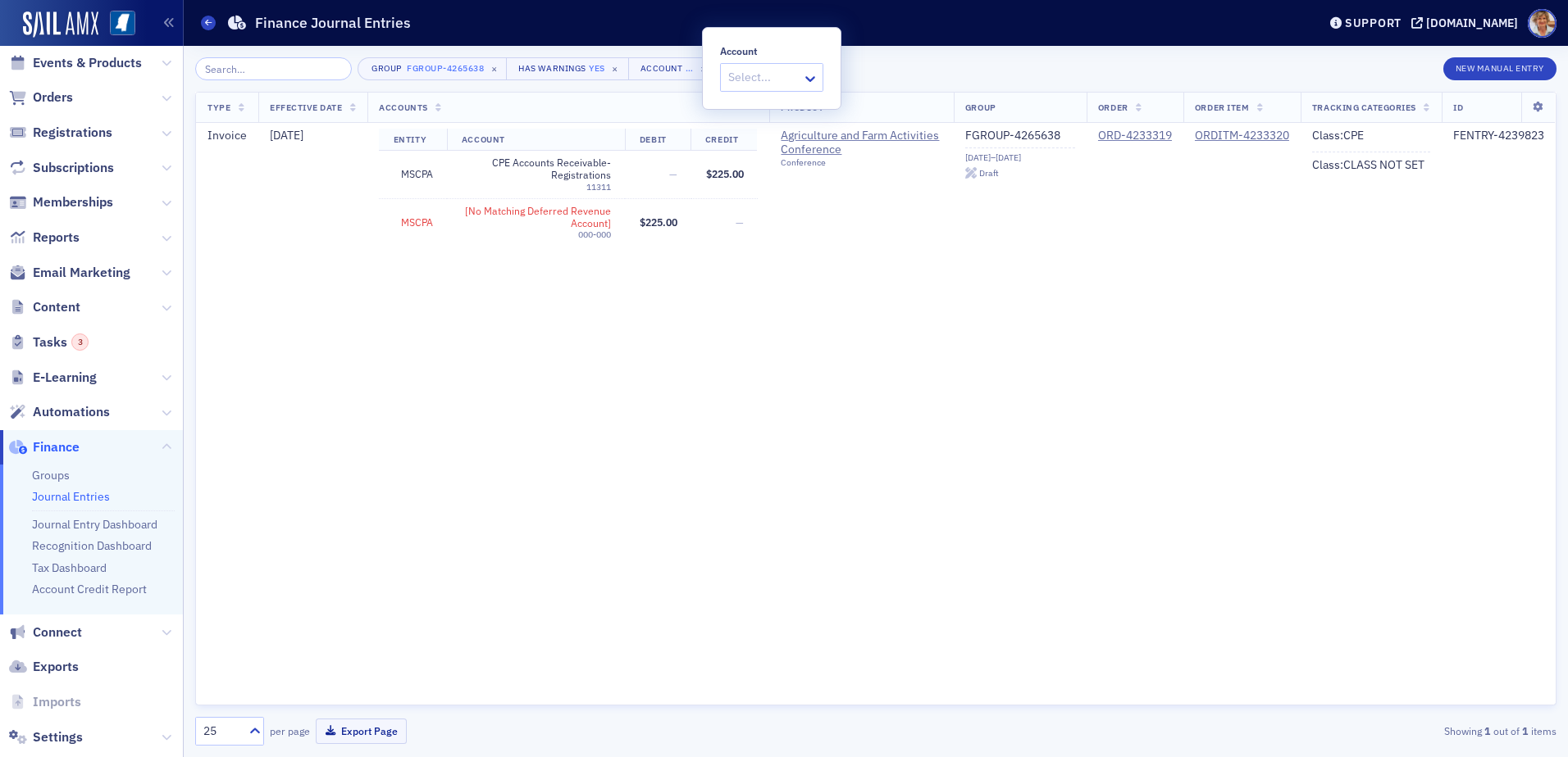
click at [1073, 383] on div "Type Effective Date Accounts Product Group Order Order Item Tracking Categories…" at bounding box center [875, 399] width 1361 height 614
click at [64, 94] on span "Orders" at bounding box center [53, 97] width 40 height 18
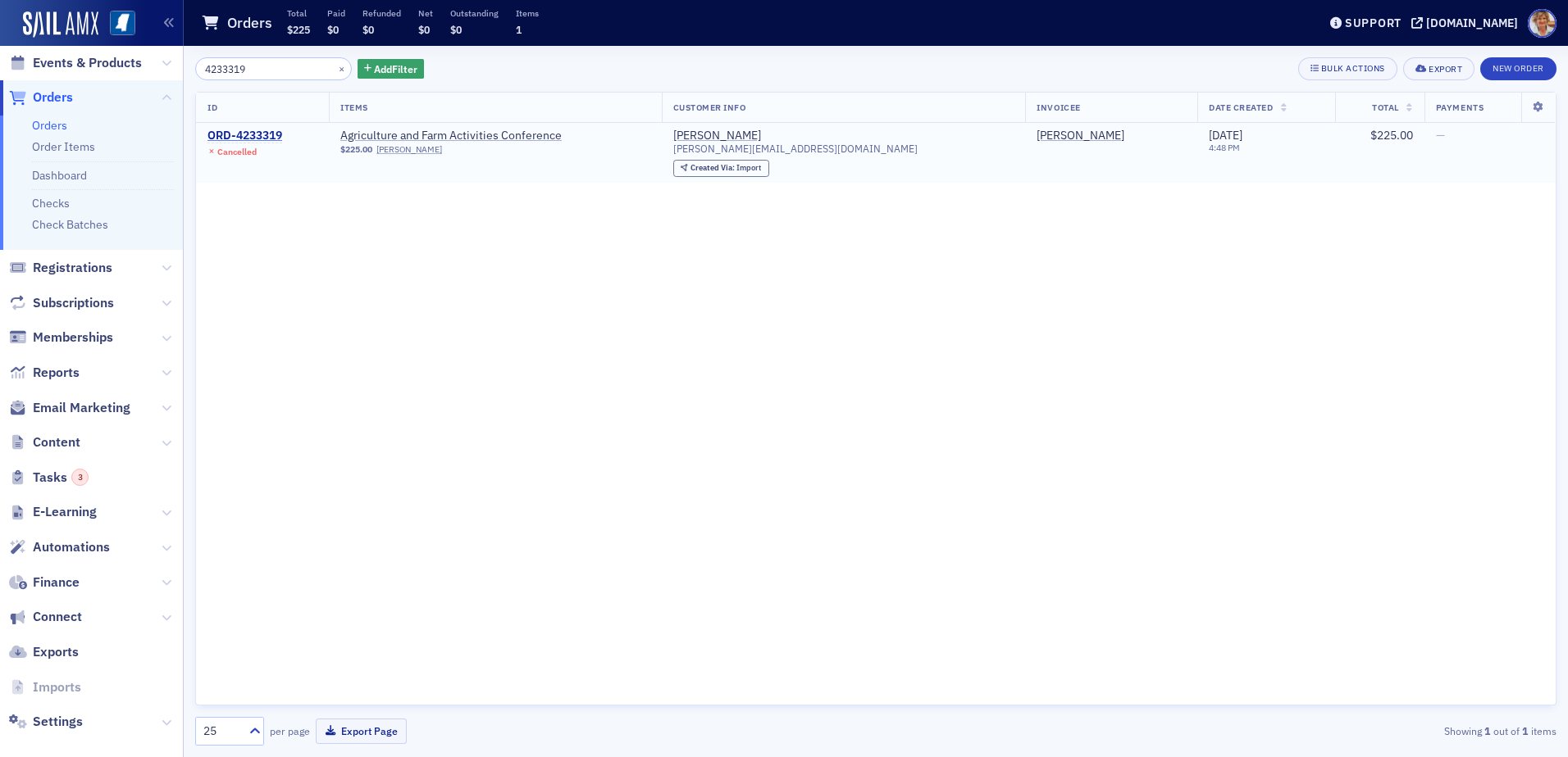
type input "4233319"
click at [280, 132] on div "ORD-4233319" at bounding box center [244, 136] width 74 height 15
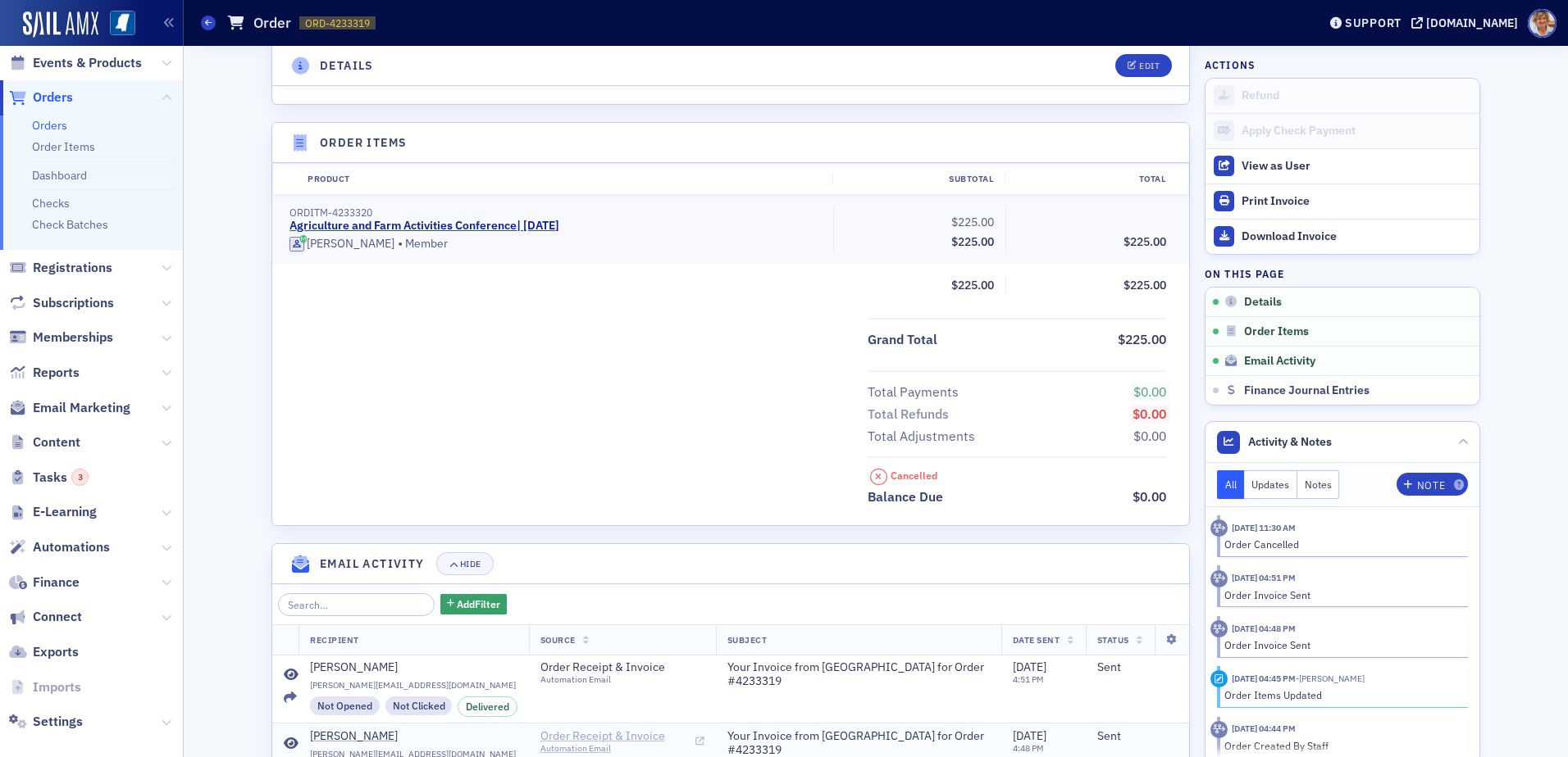
scroll to position [618, 0]
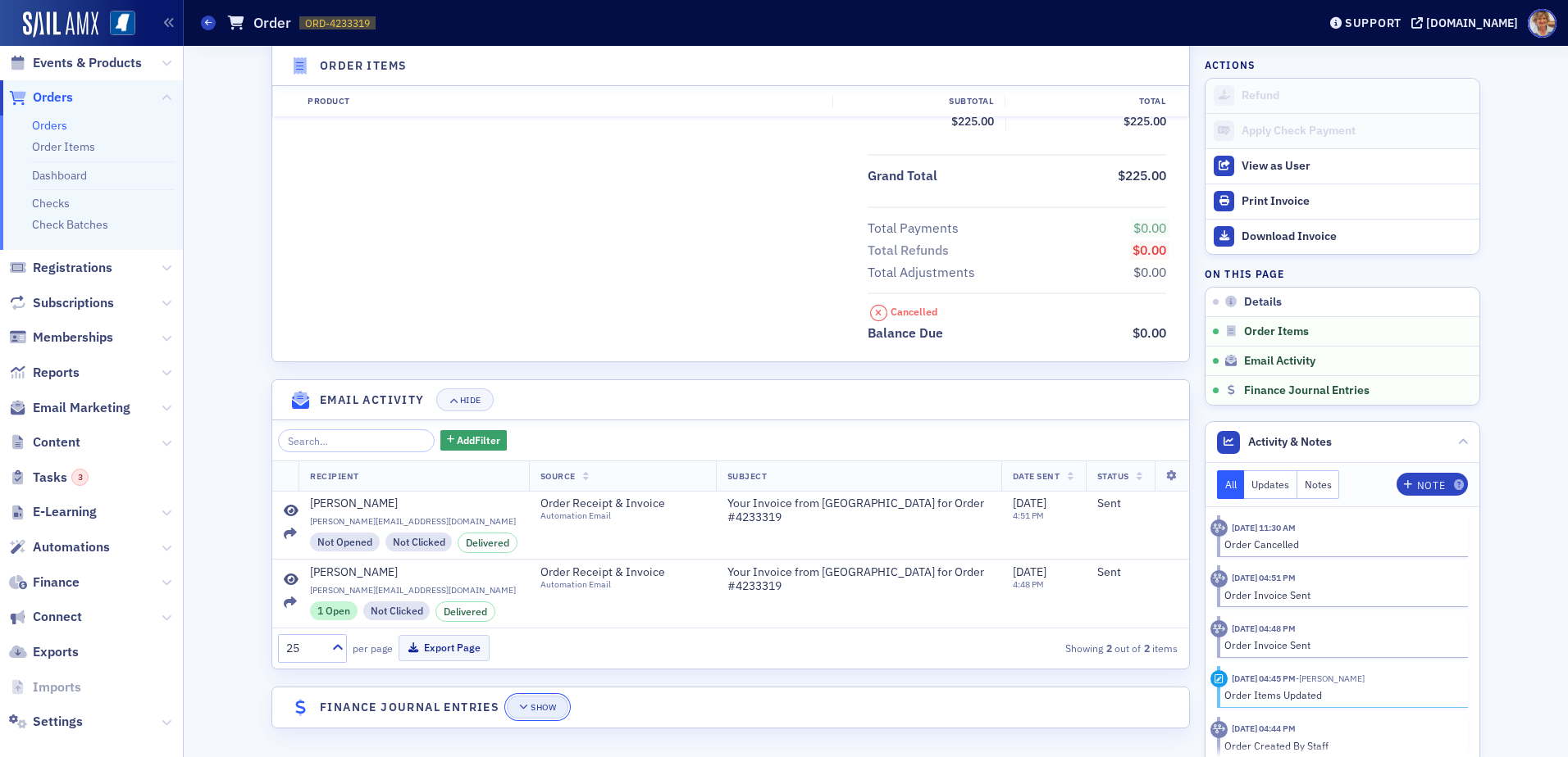
click at [548, 711] on div "Show" at bounding box center [543, 708] width 25 height 9
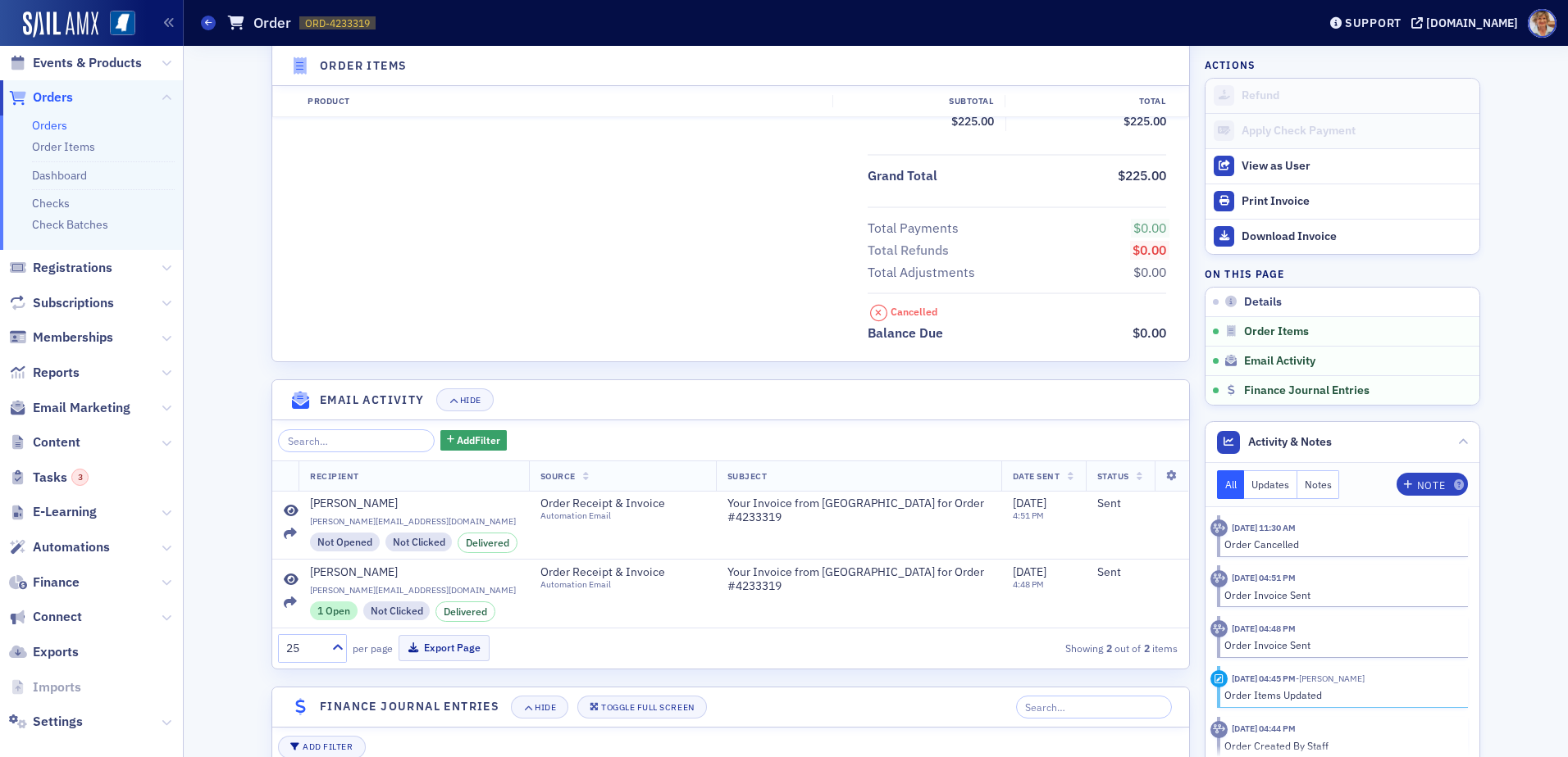
click at [667, 640] on div "25 per page Export Page Showing 2 out of 2 items" at bounding box center [728, 649] width 899 height 29
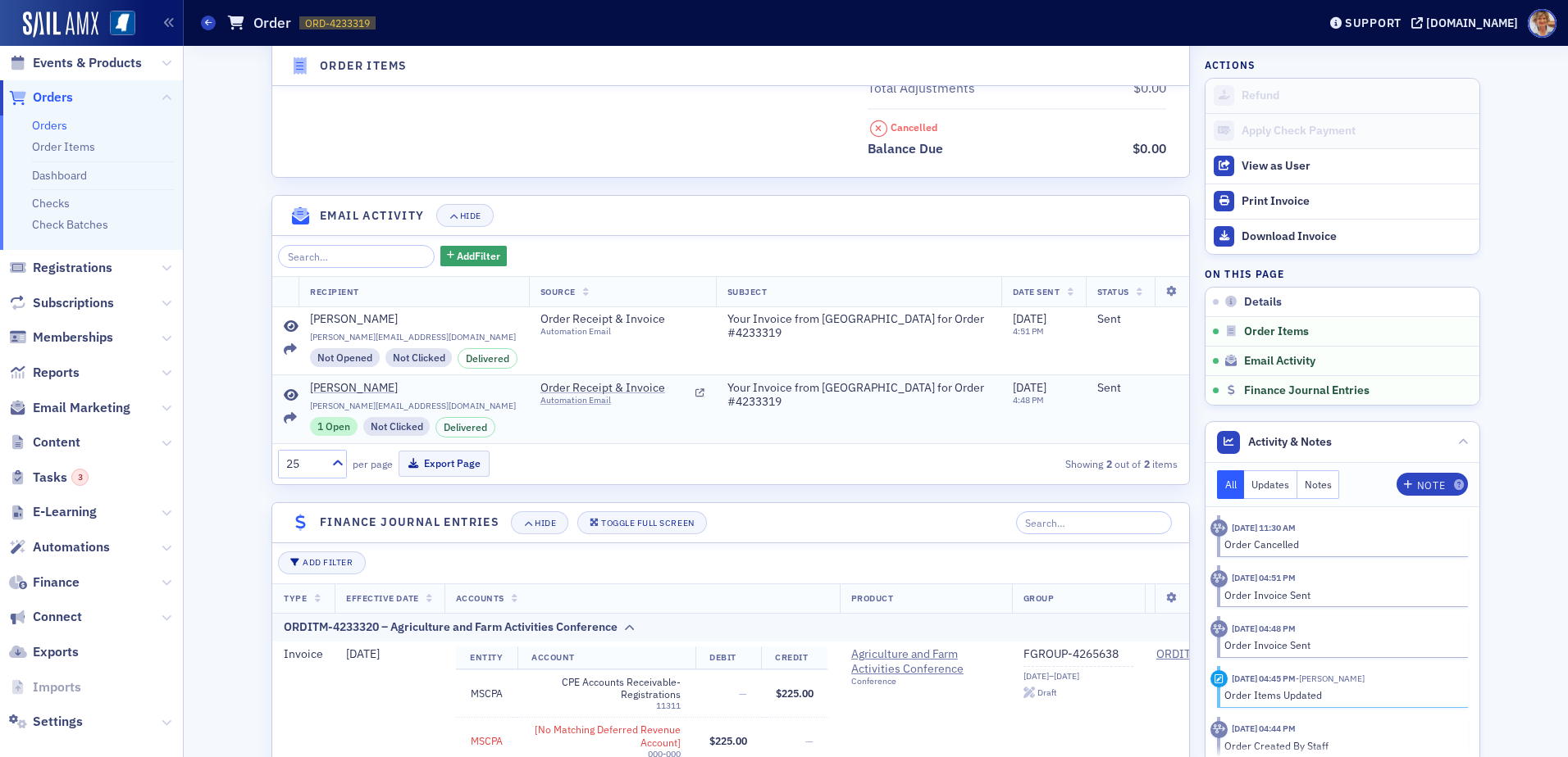
scroll to position [898, 0]
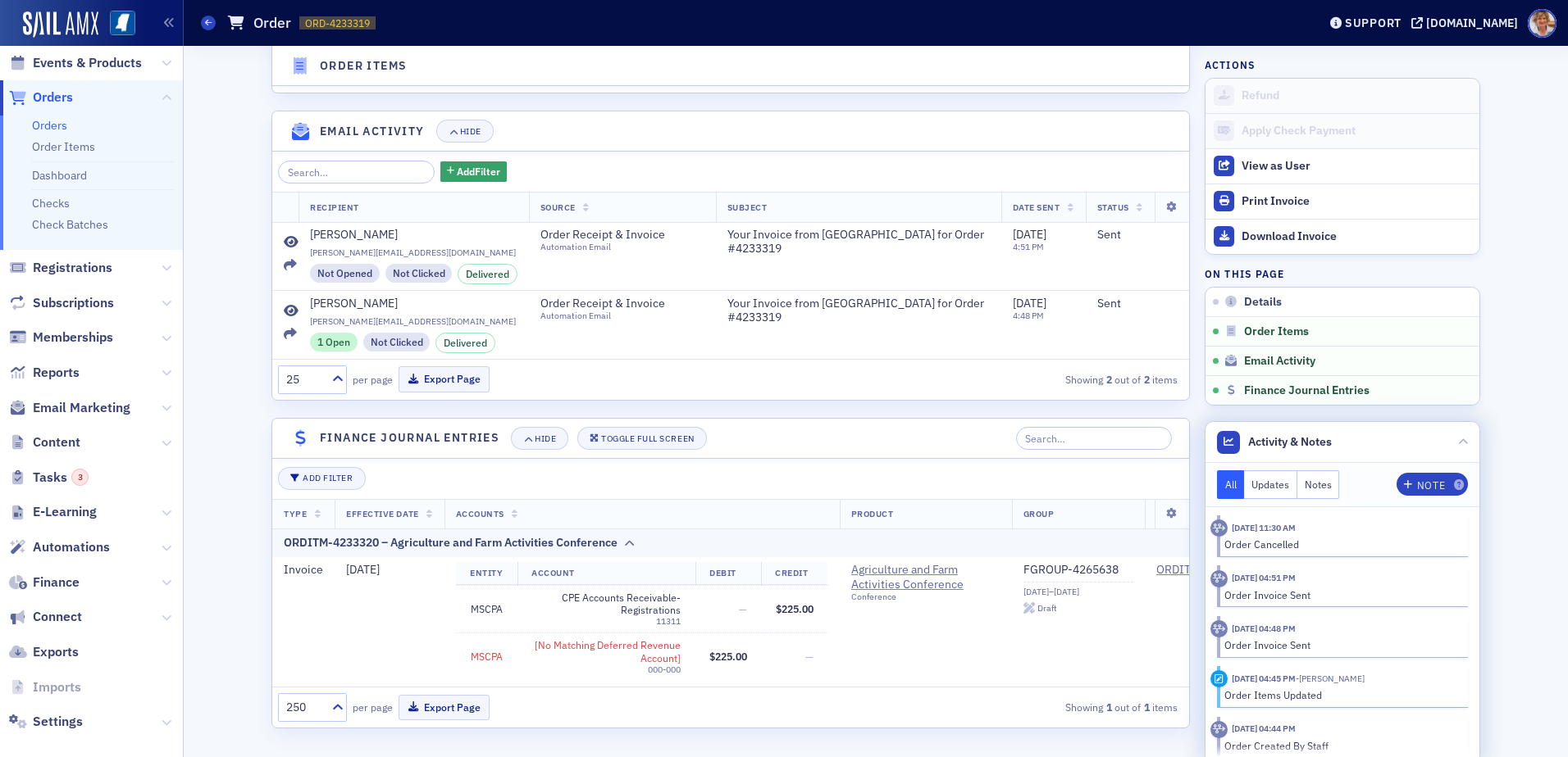
click at [1277, 689] on div "Order Items Updated" at bounding box center [1340, 694] width 232 height 15
click at [1216, 684] on icon at bounding box center [1218, 679] width 9 height 10
click at [1214, 680] on icon at bounding box center [1218, 679] width 9 height 10
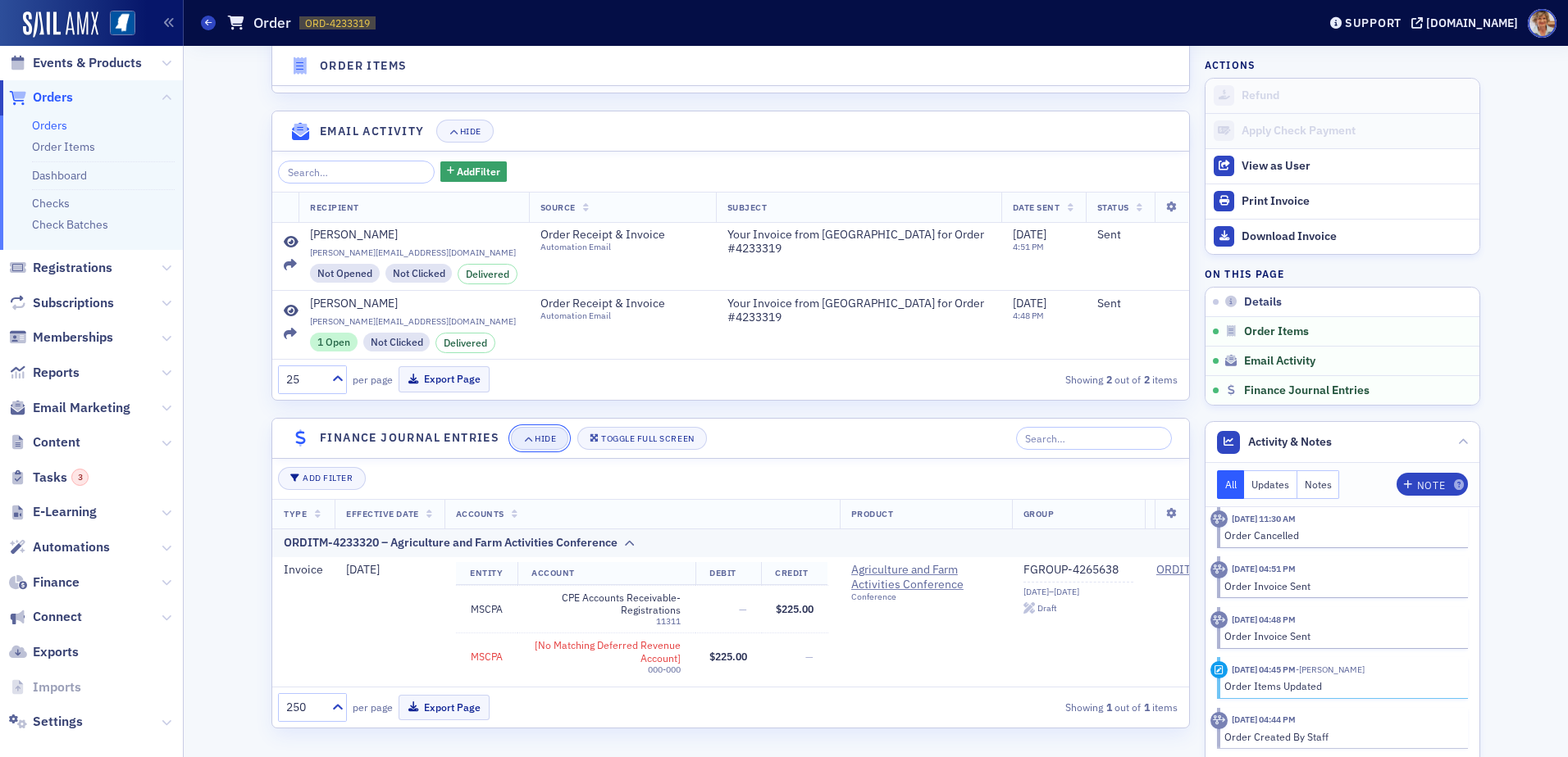
click at [535, 434] on div "Hide" at bounding box center [545, 439] width 21 height 9
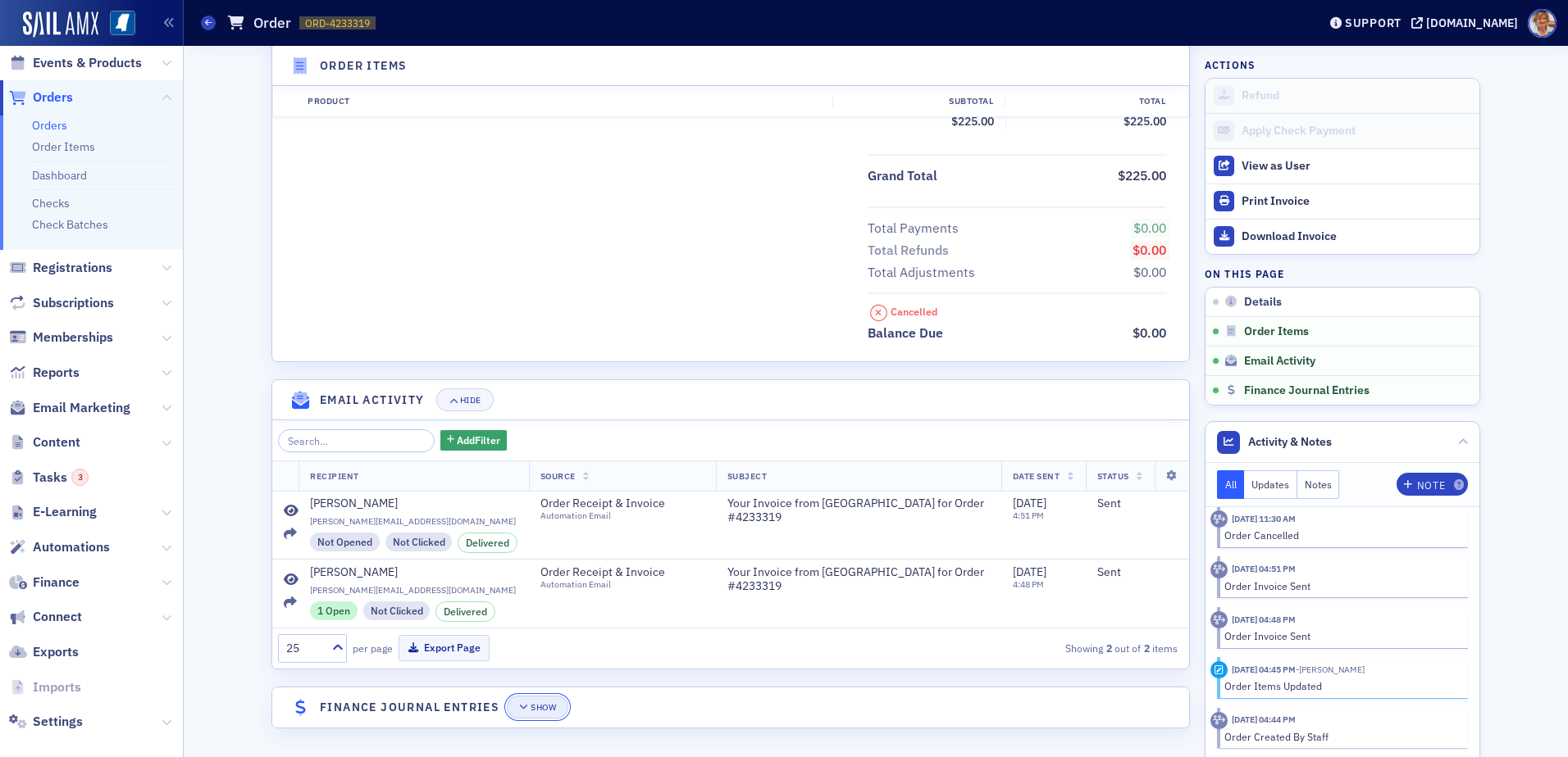
click at [530, 703] on div "Show" at bounding box center [543, 708] width 25 height 9
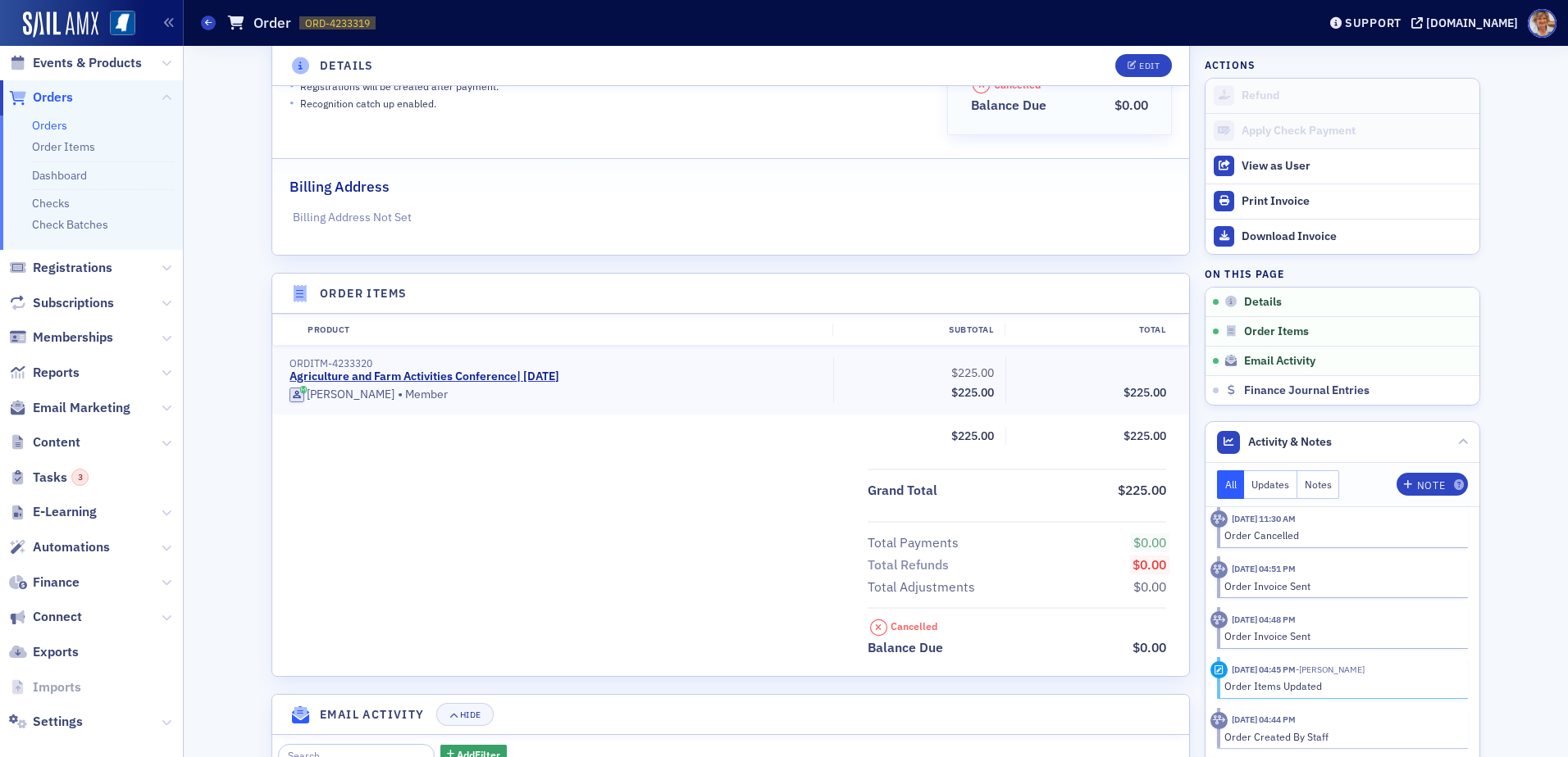
scroll to position [242, 0]
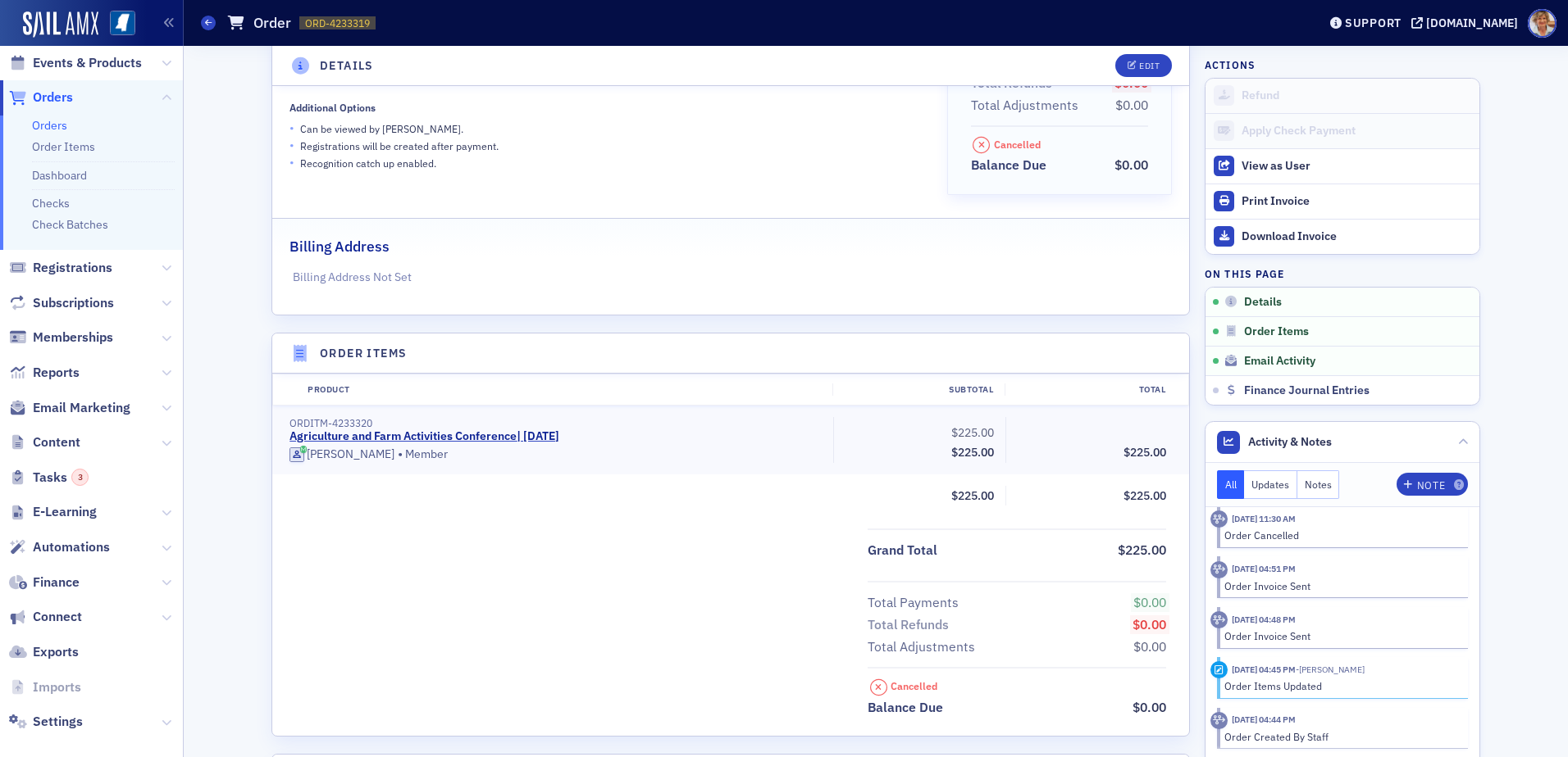
click at [40, 130] on link "Orders" at bounding box center [49, 125] width 35 height 15
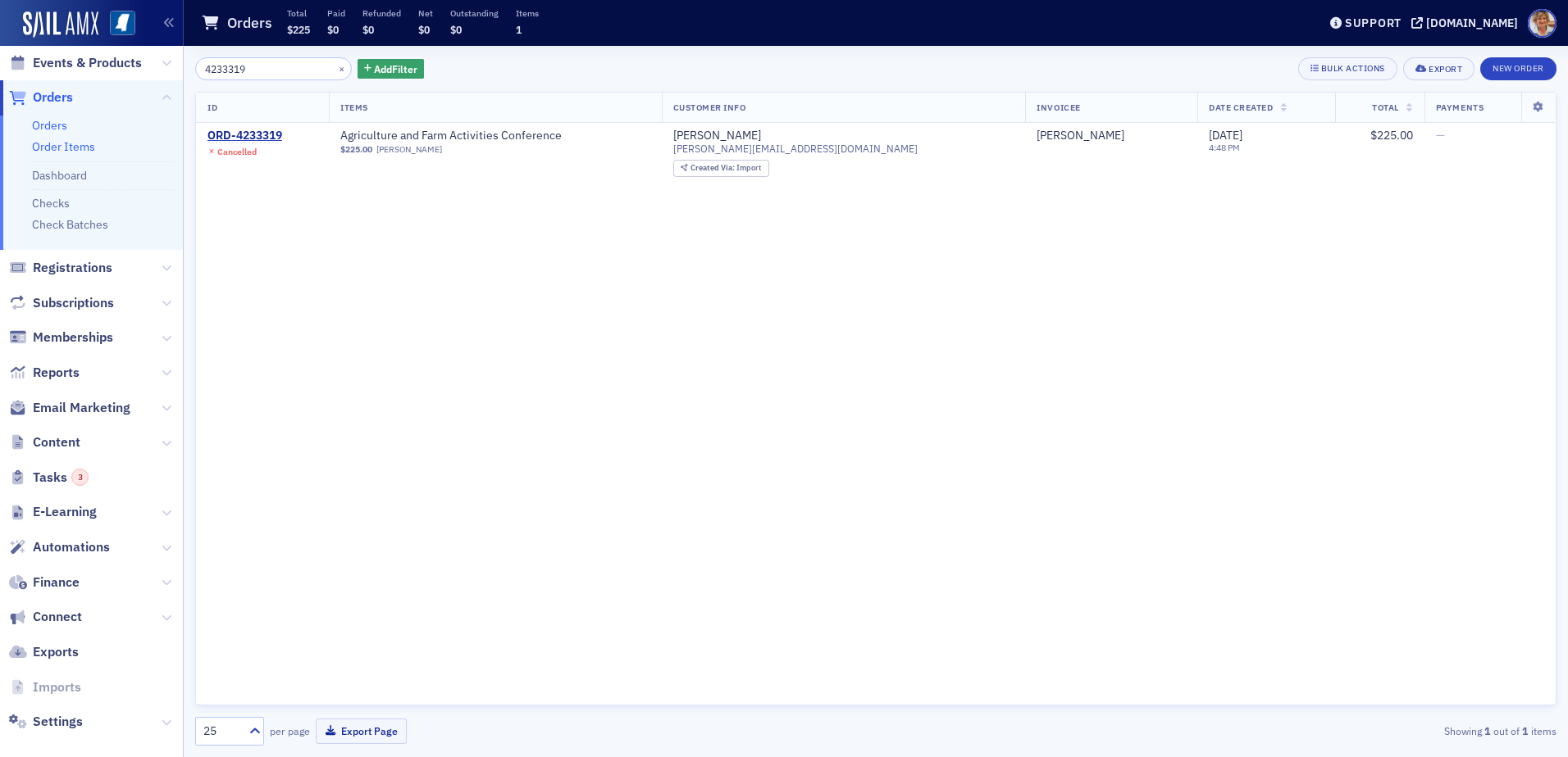
click at [44, 146] on link "Order Items" at bounding box center [63, 147] width 63 height 15
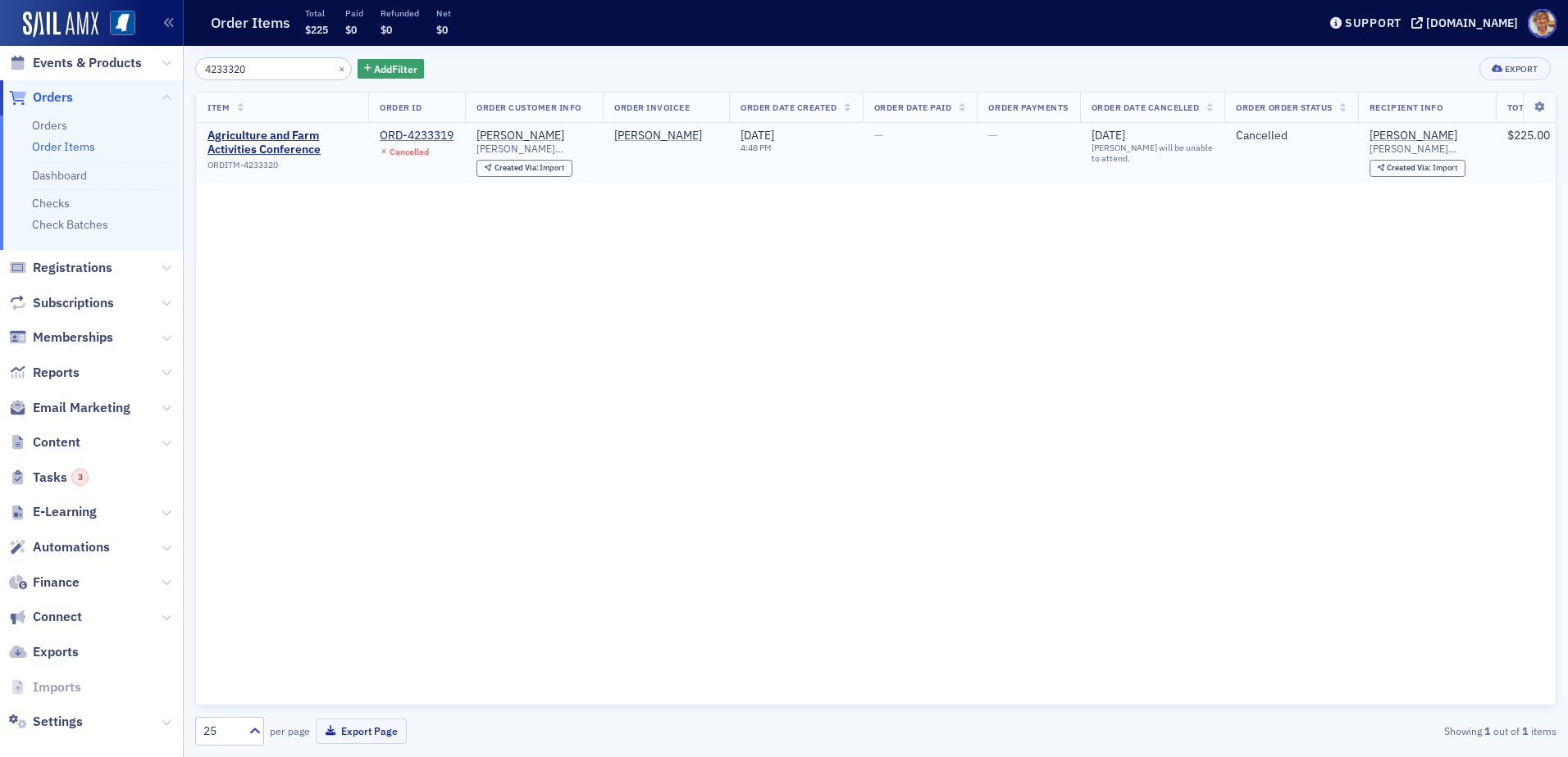
type input "4233320"
click at [417, 133] on div "ORD-4233319" at bounding box center [417, 136] width 74 height 15
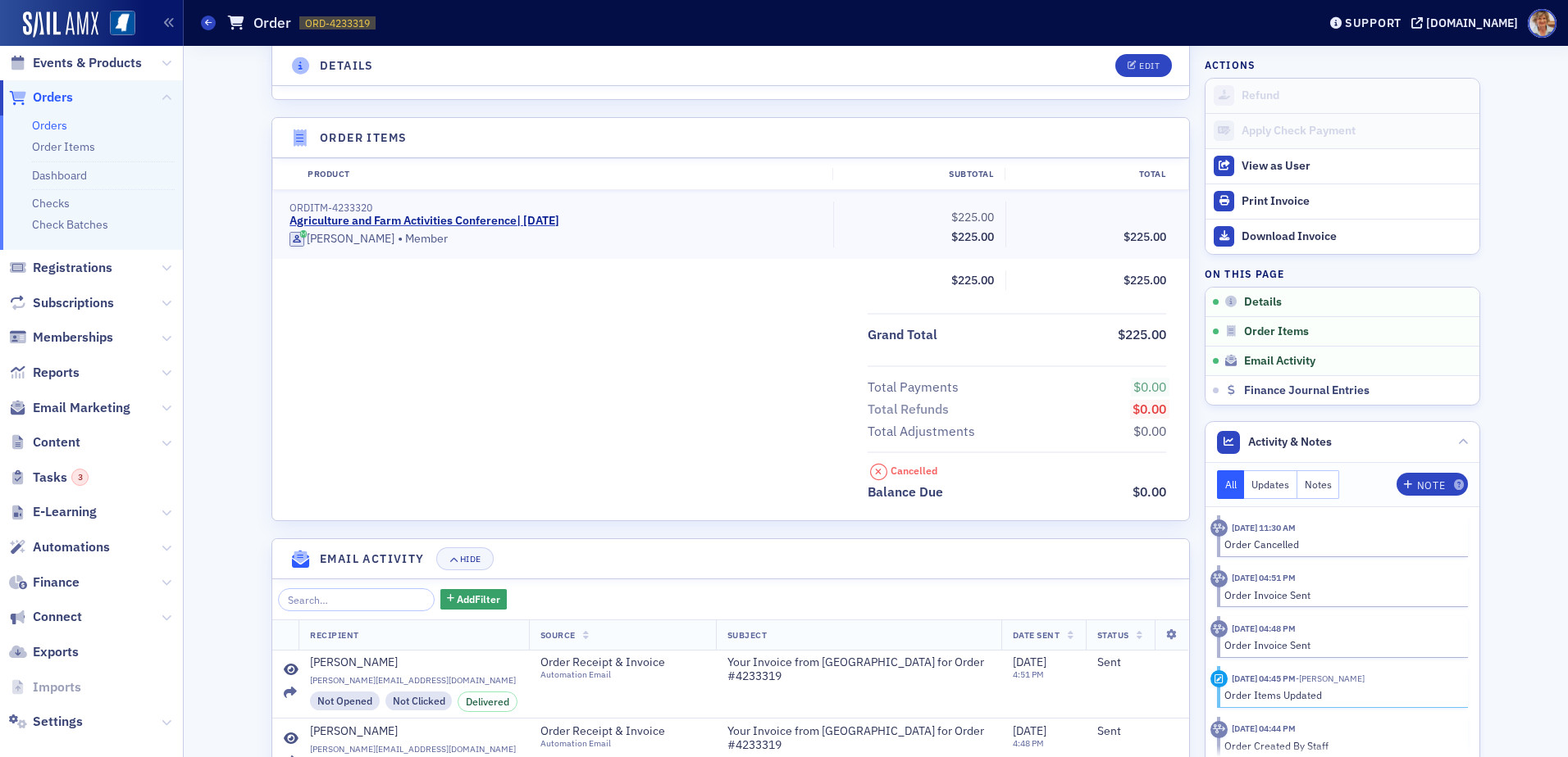
scroll to position [492, 0]
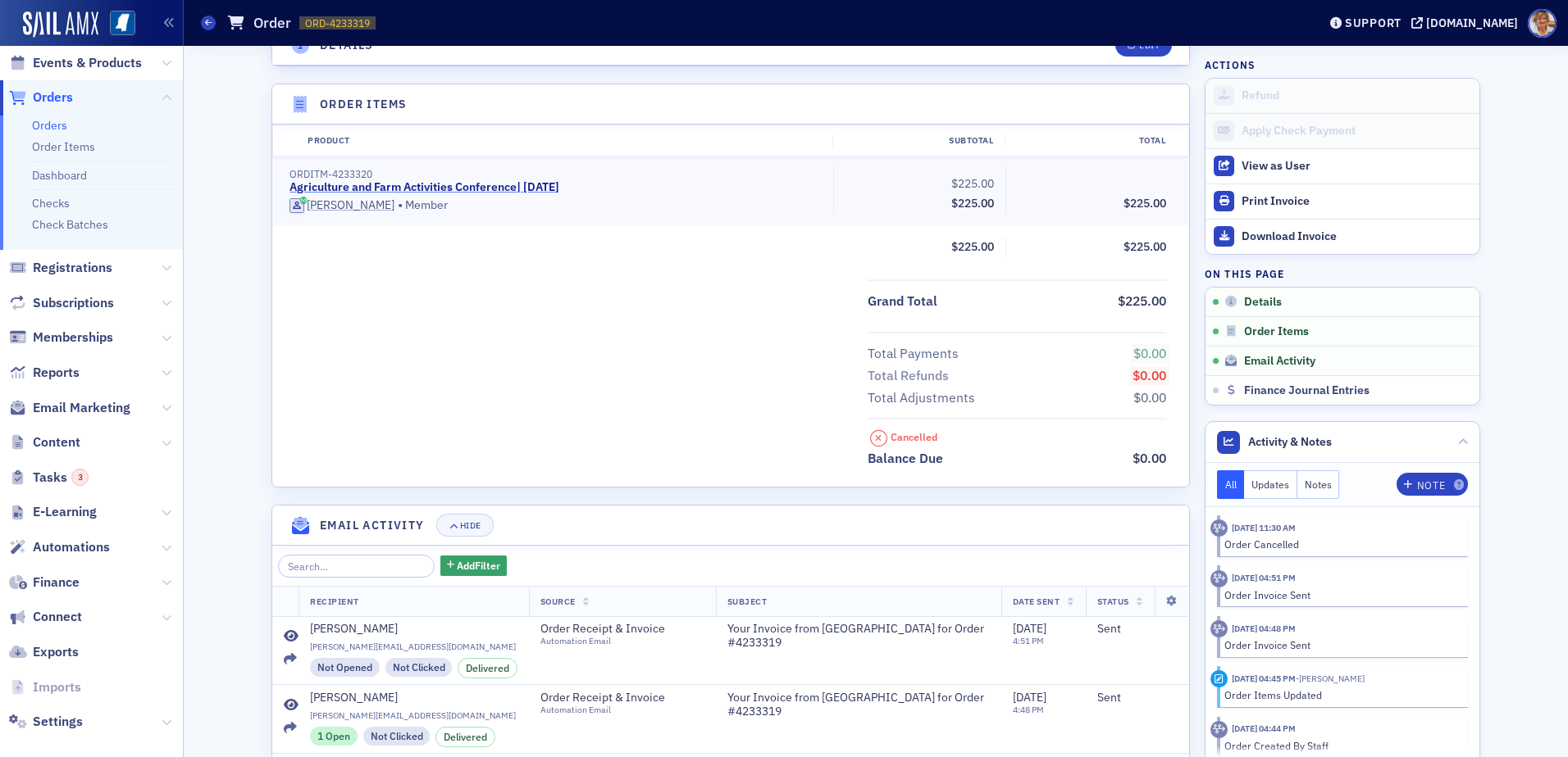
click at [487, 183] on link "Agriculture and Farm Activities Conference | 8/19/2025" at bounding box center [425, 188] width 270 height 15
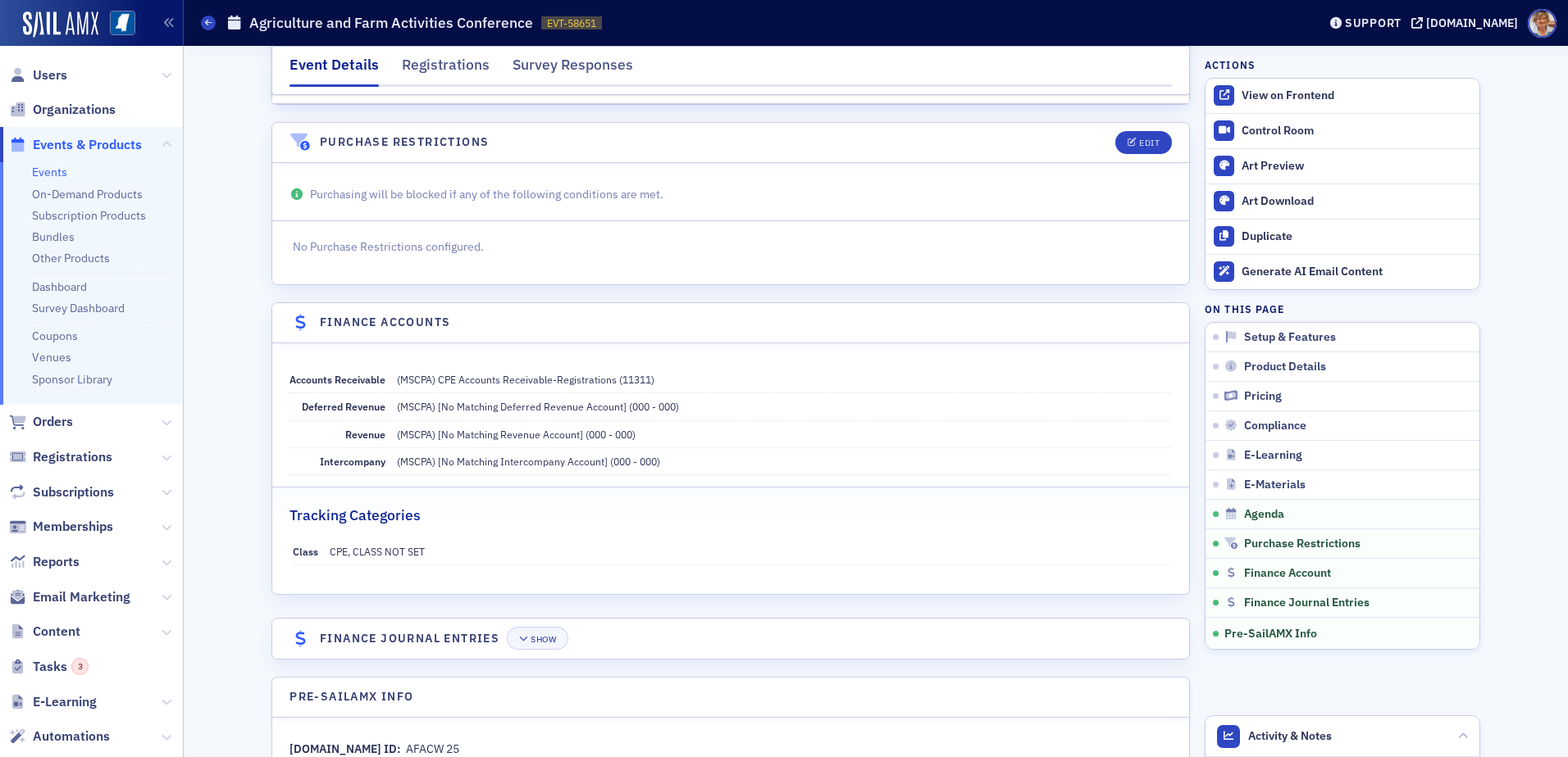
scroll to position [2787, 0]
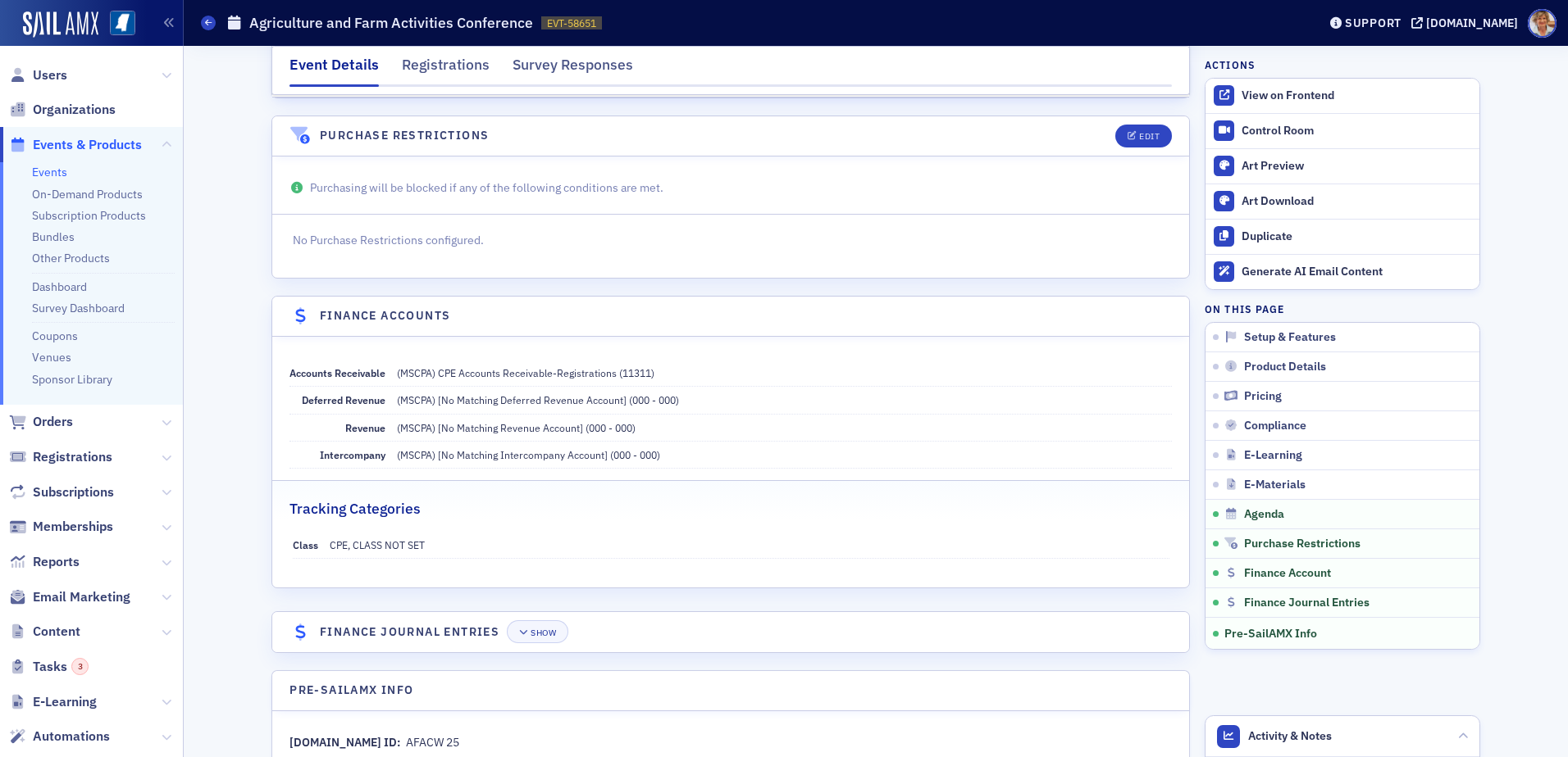
click at [358, 499] on h2 "Tracking Categories" at bounding box center [355, 509] width 131 height 21
click at [366, 532] on dd "CPE, CLASS NOT SET" at bounding box center [749, 544] width 839 height 26
click at [541, 628] on div "Show" at bounding box center [543, 633] width 25 height 9
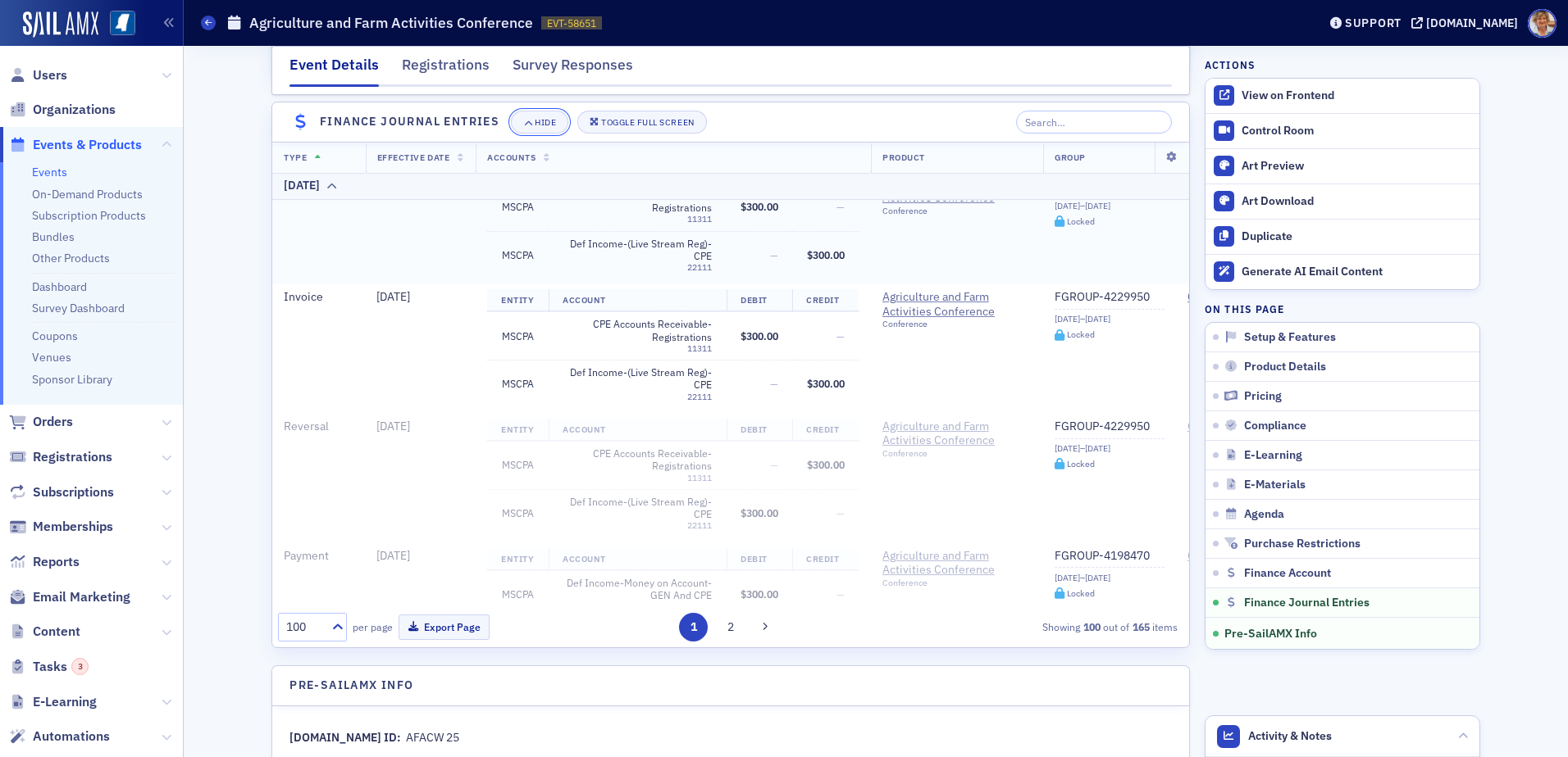
scroll to position [1476, 0]
